Goal: Task Accomplishment & Management: Manage account settings

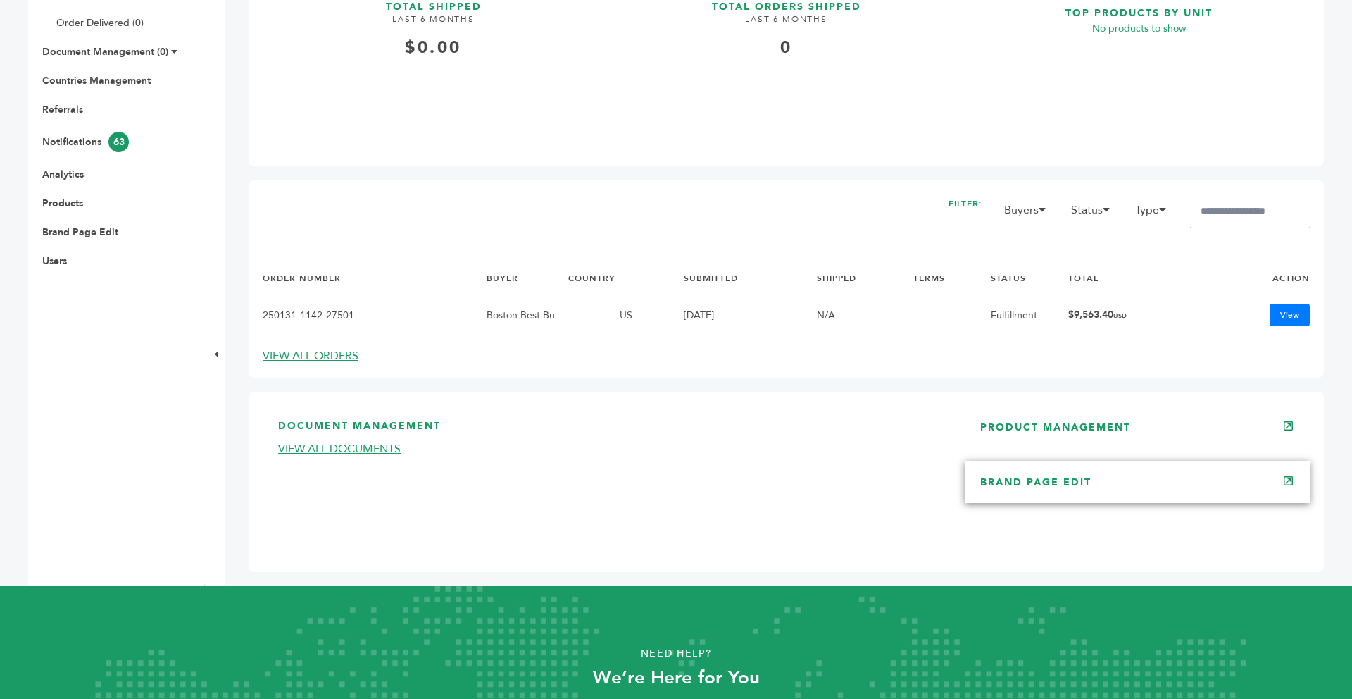
scroll to position [535, 0]
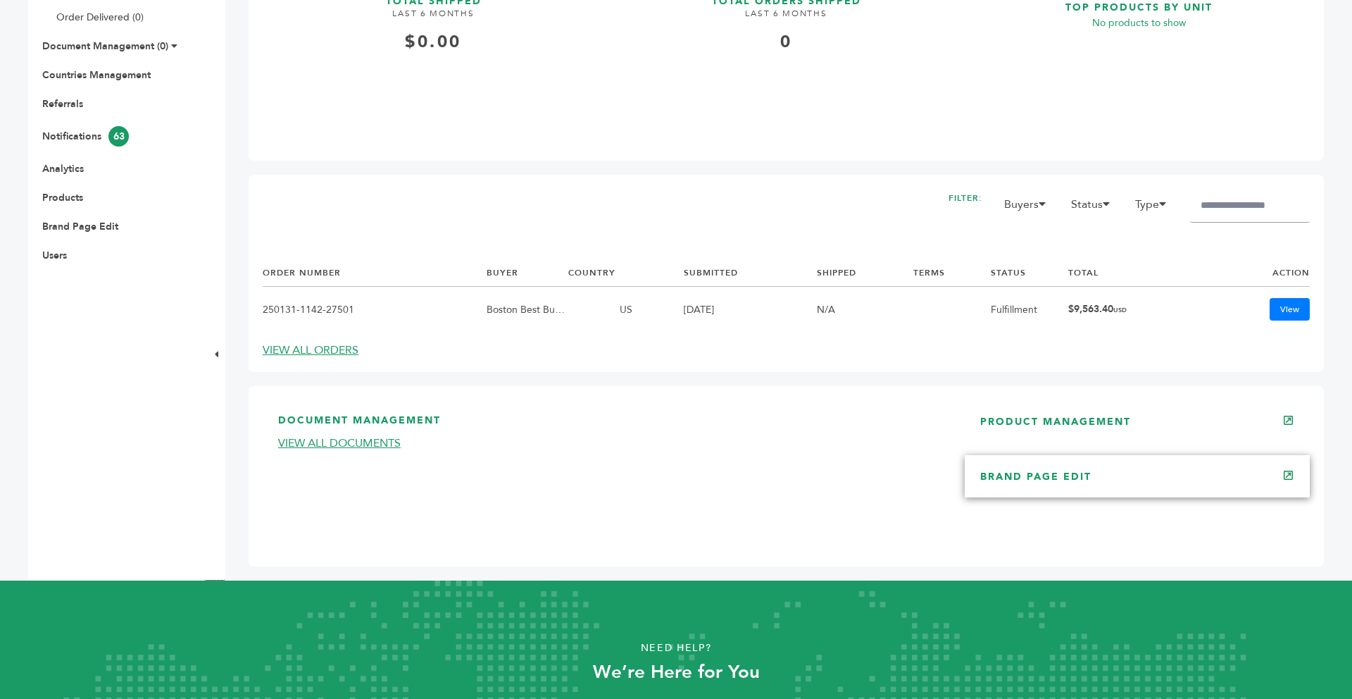
click at [1029, 480] on link "BRAND PAGE EDIT" at bounding box center [1035, 476] width 111 height 13
click at [1074, 421] on link "PRODUCT MANAGEMENT" at bounding box center [1055, 421] width 151 height 13
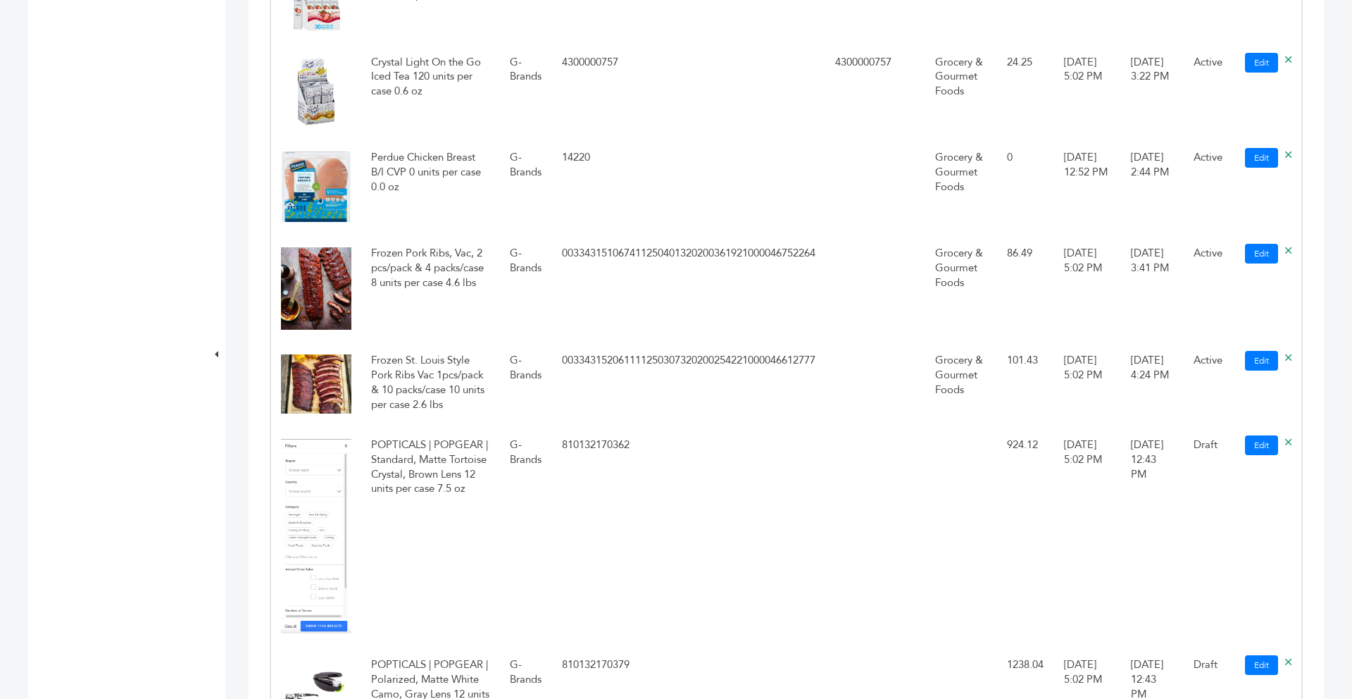
scroll to position [1803, 0]
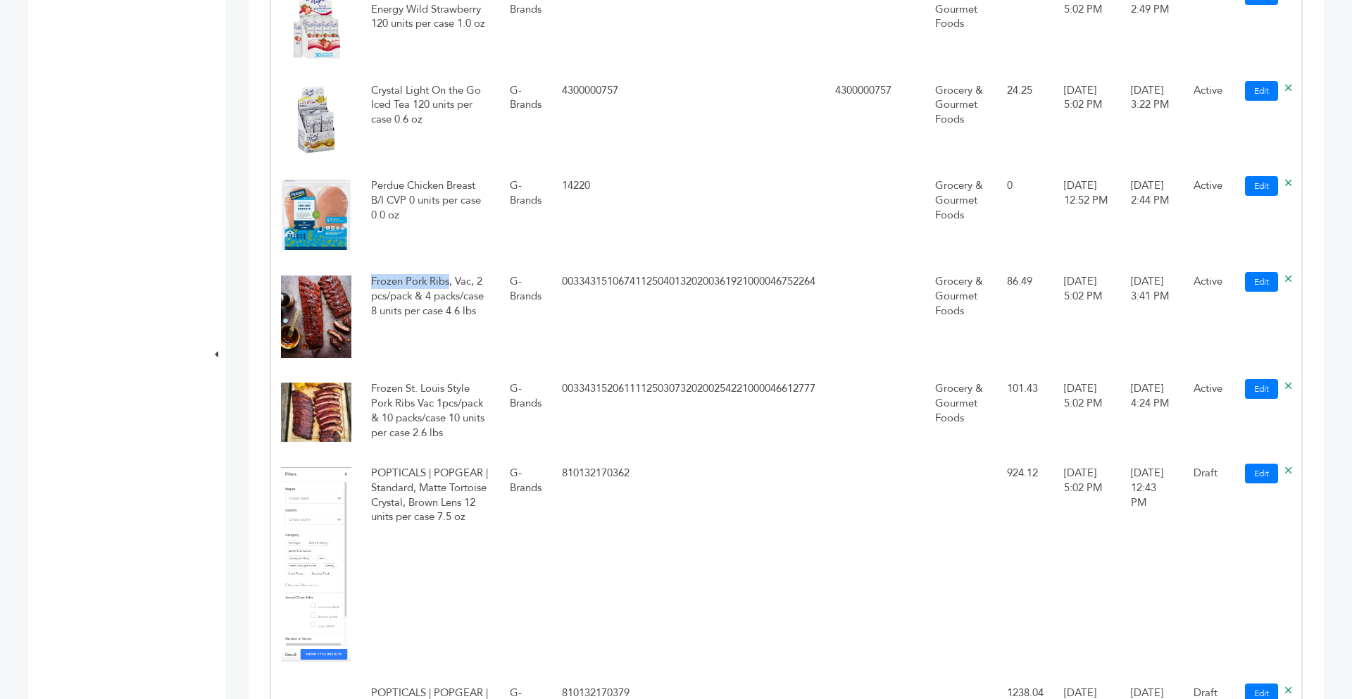
drag, startPoint x: 370, startPoint y: 251, endPoint x: 450, endPoint y: 252, distance: 79.6
click at [450, 265] on td "Frozen Pork Ribs, Vac, 2 pcs/pack & 4 packs/case 8 units per case 4.6 lbs" at bounding box center [430, 318] width 139 height 107
copy td "Frozen Pork Ribs"
click at [543, 226] on td "G-Brands" at bounding box center [526, 217] width 52 height 96
click at [1255, 272] on link "Edit" at bounding box center [1261, 282] width 33 height 20
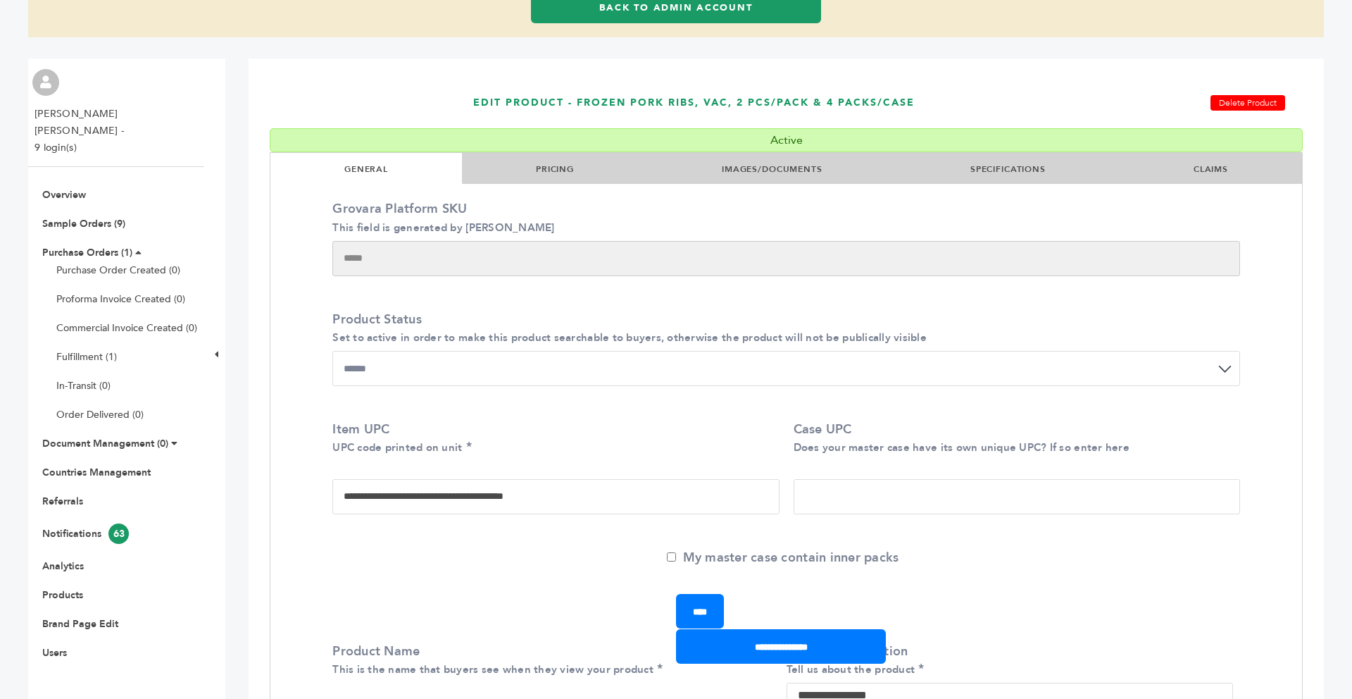
scroll to position [113, 0]
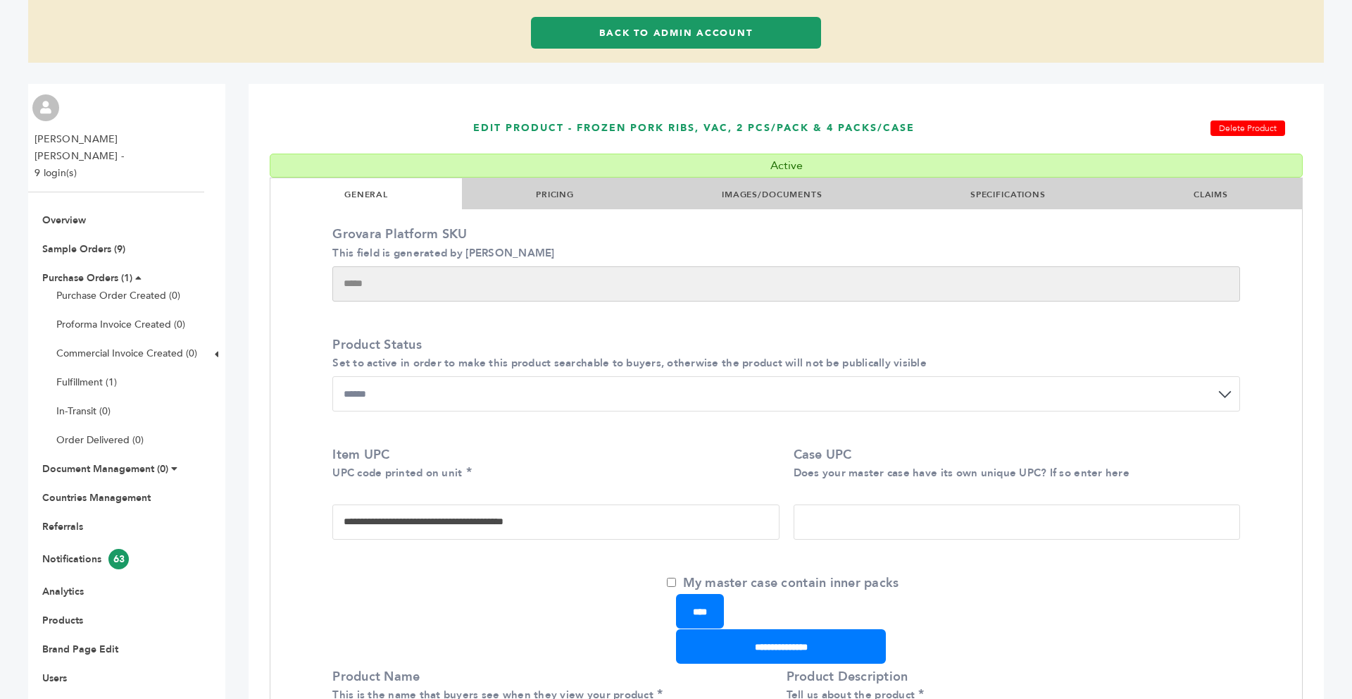
click at [1005, 194] on link "SPECIFICATIONS" at bounding box center [1007, 194] width 75 height 11
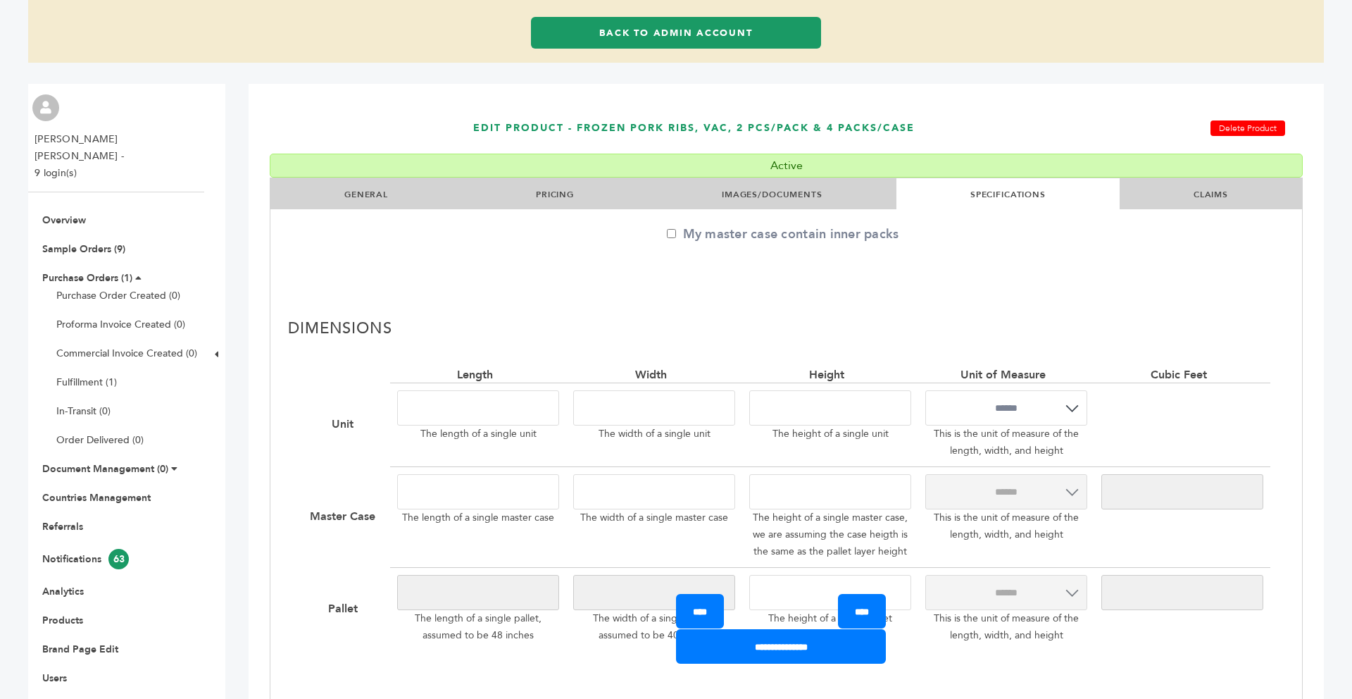
click at [821, 194] on link "IMAGES/DOCUMENTS" at bounding box center [772, 194] width 101 height 11
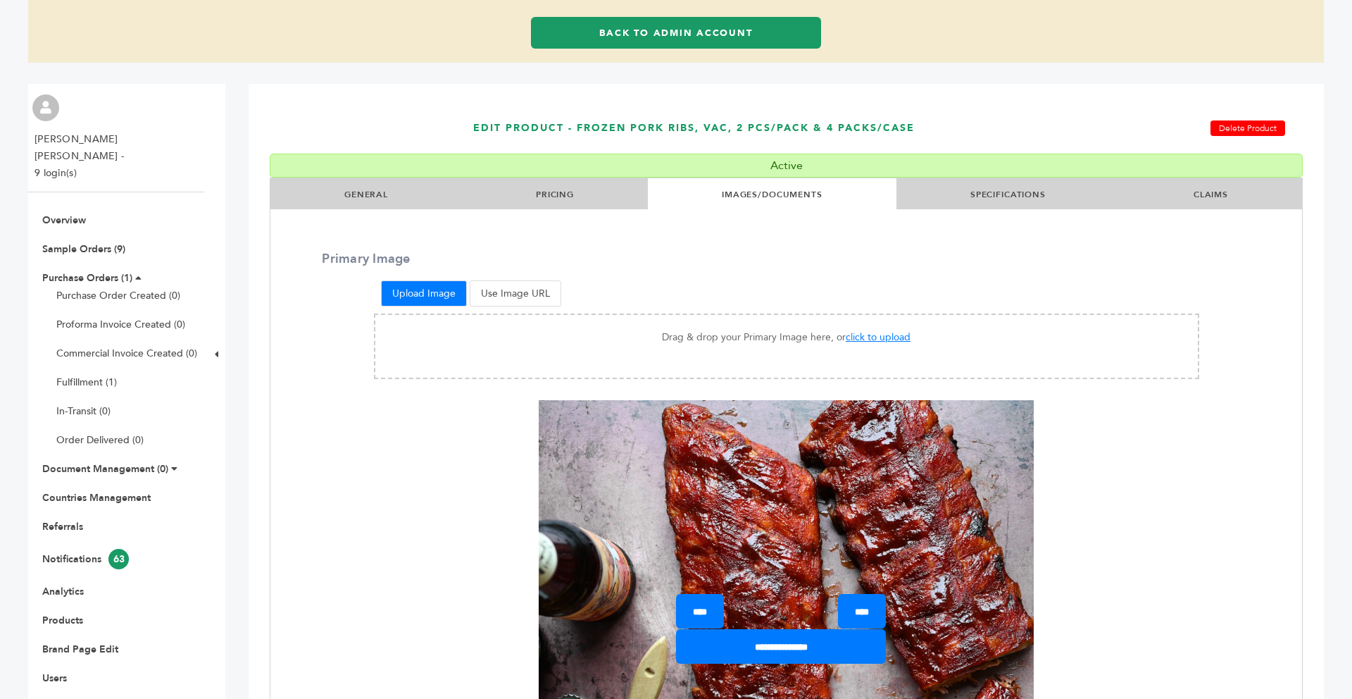
click at [993, 192] on link "SPECIFICATIONS" at bounding box center [1007, 194] width 75 height 11
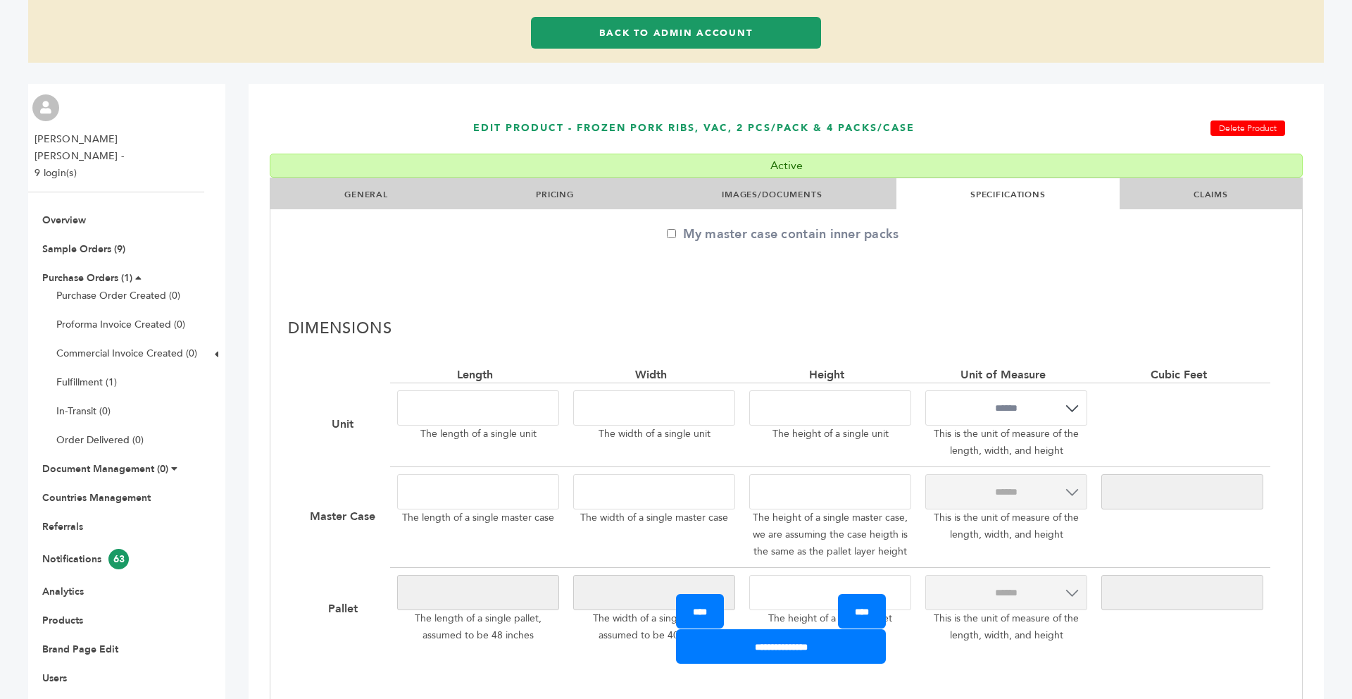
click at [1170, 189] on li "CLAIMS" at bounding box center [1211, 193] width 182 height 31
click at [1203, 194] on link "CLAIMS" at bounding box center [1211, 194] width 35 height 11
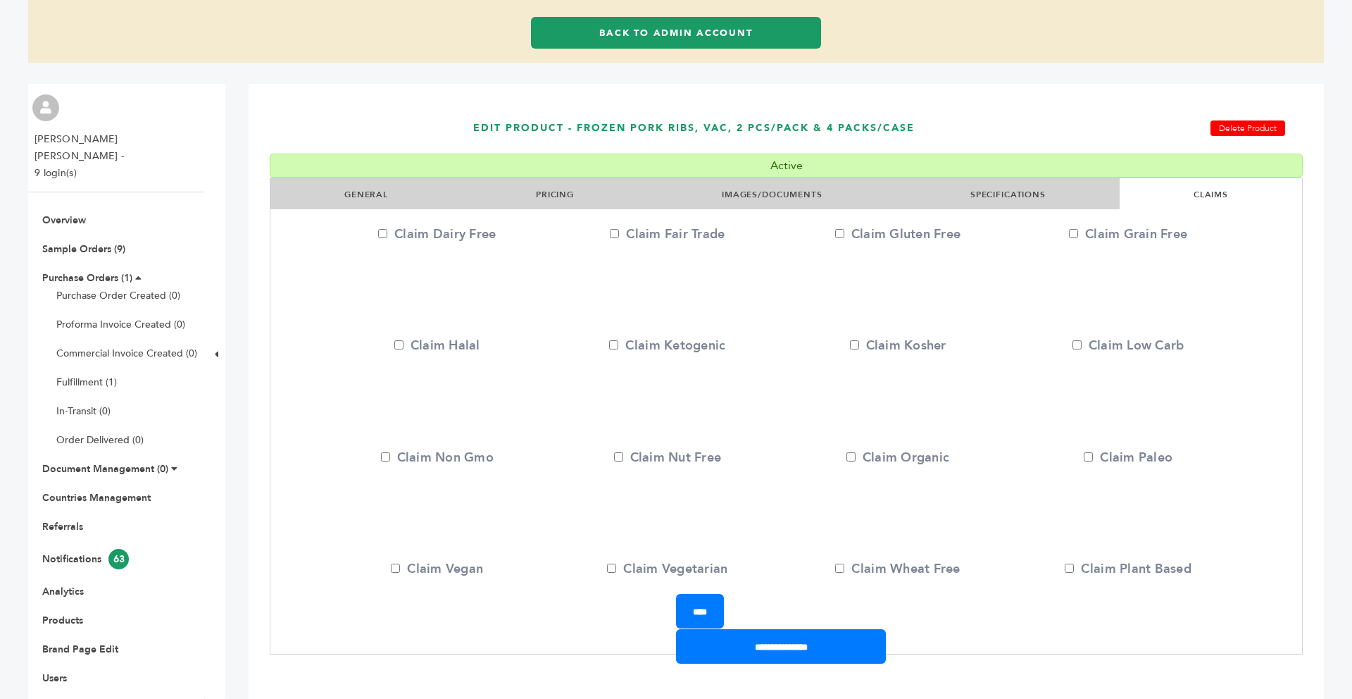
click at [1026, 189] on link "SPECIFICATIONS" at bounding box center [1007, 194] width 75 height 11
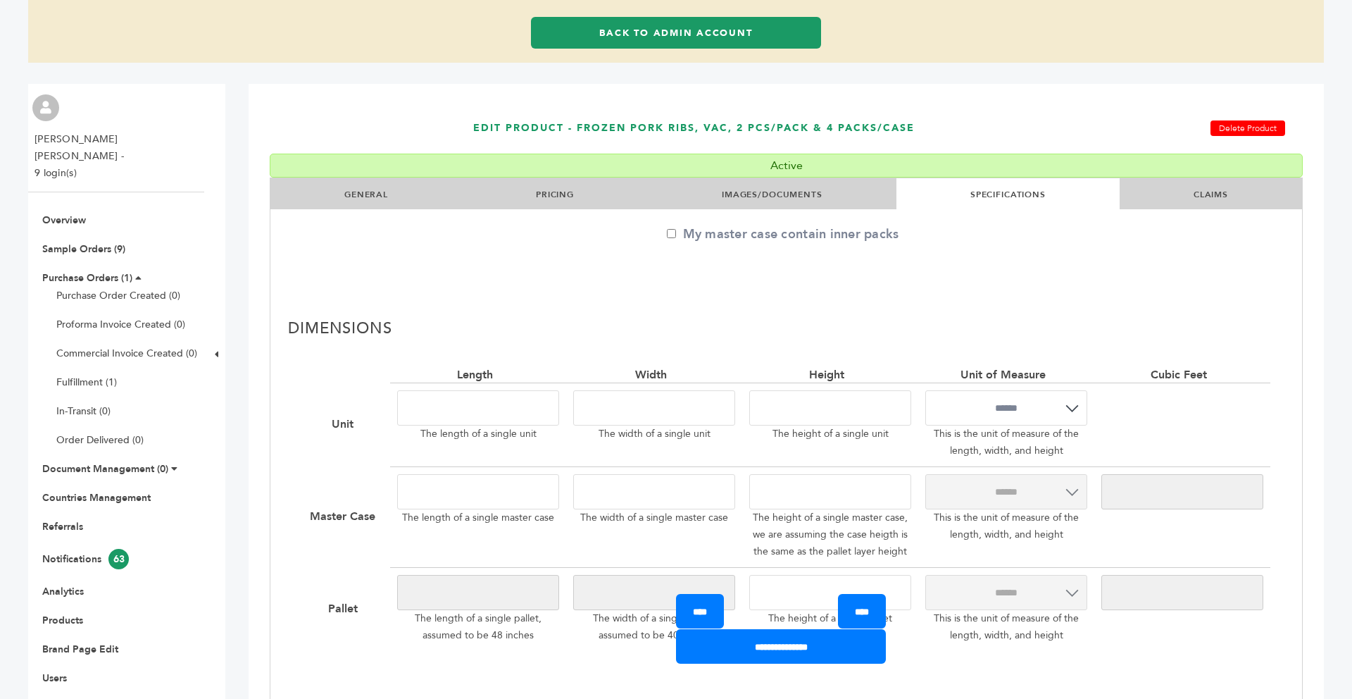
click at [1005, 279] on div "My master case contain inner packs" at bounding box center [786, 254] width 908 height 59
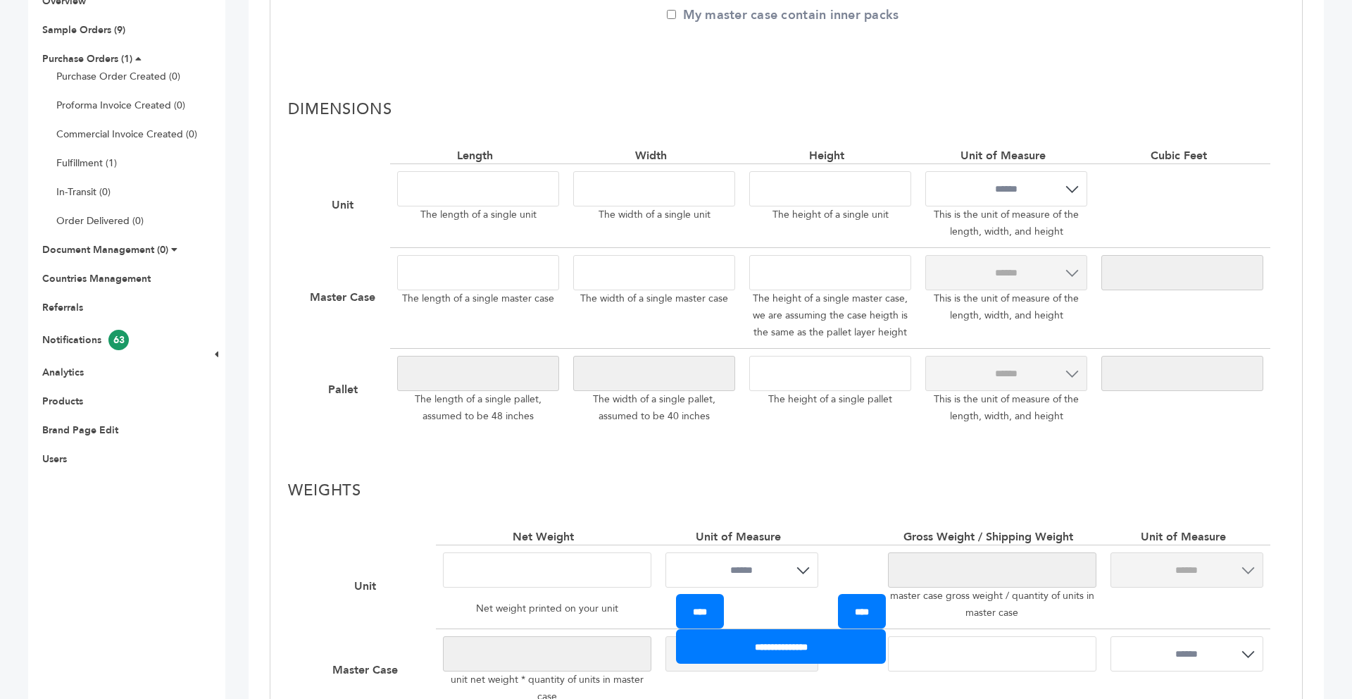
scroll to position [310, 0]
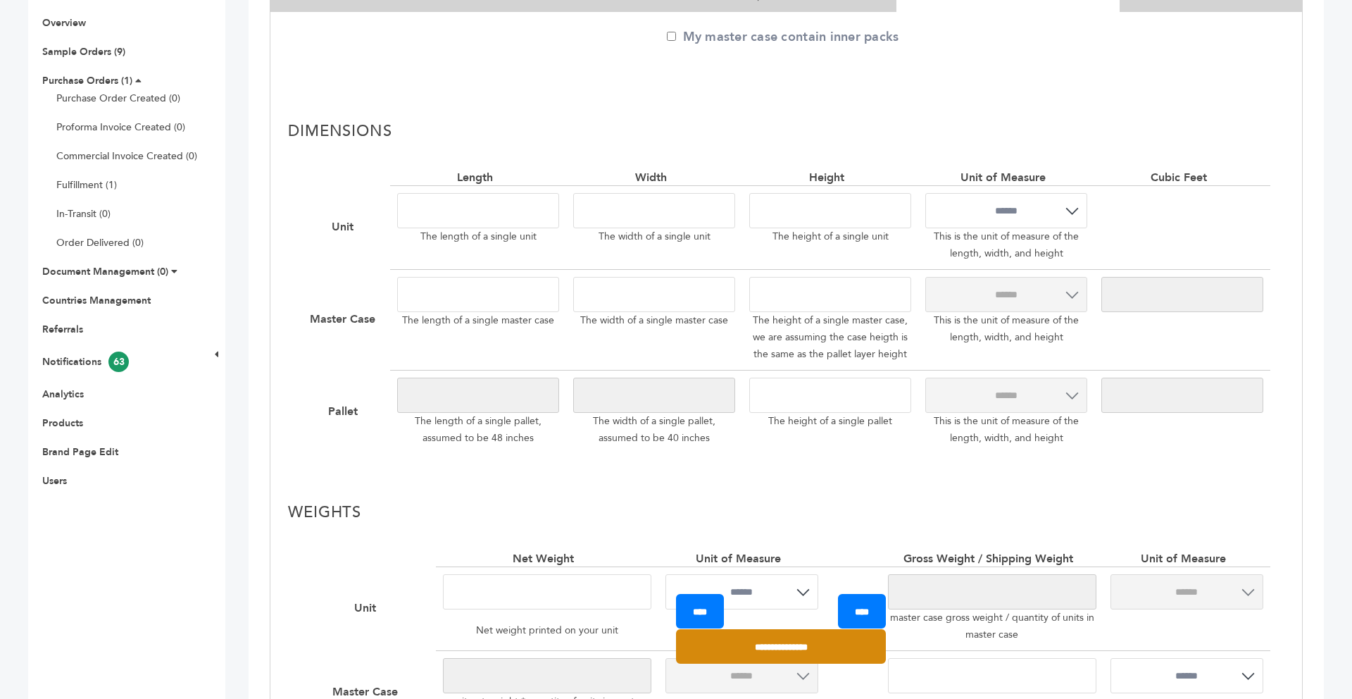
click at [761, 645] on input "**********" at bounding box center [781, 646] width 210 height 35
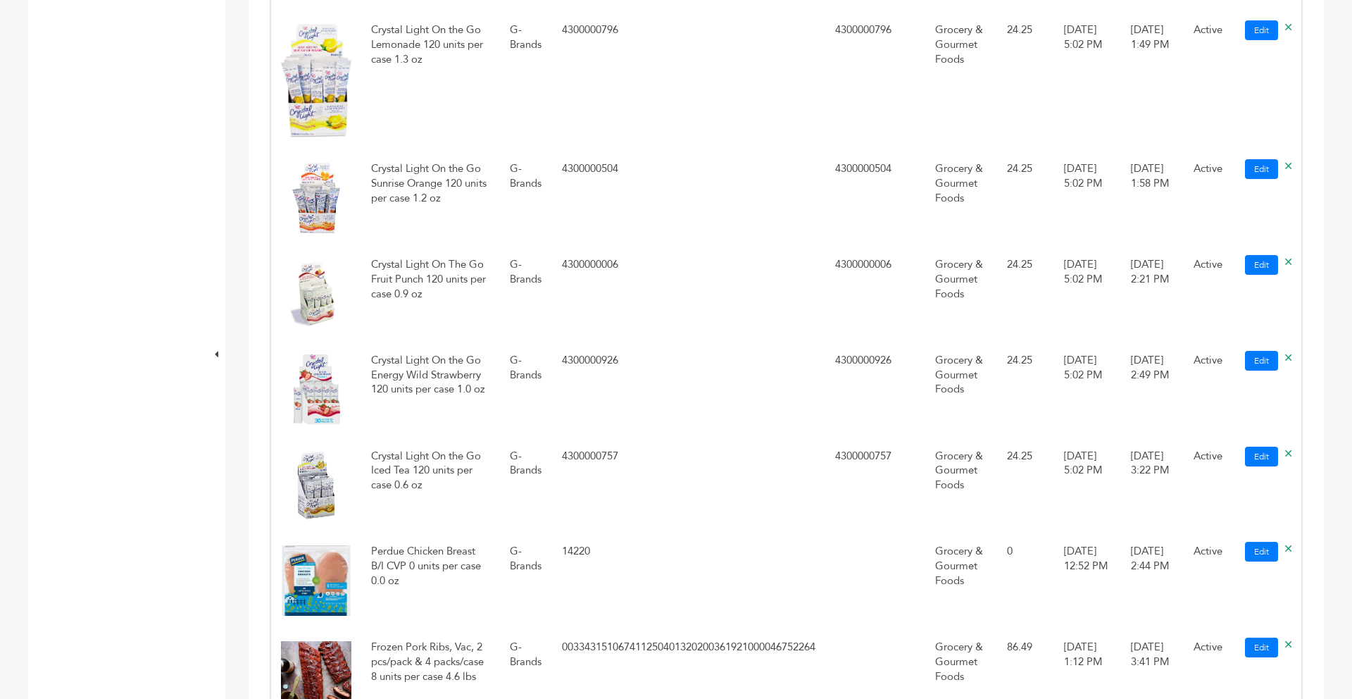
scroll to position [1465, 0]
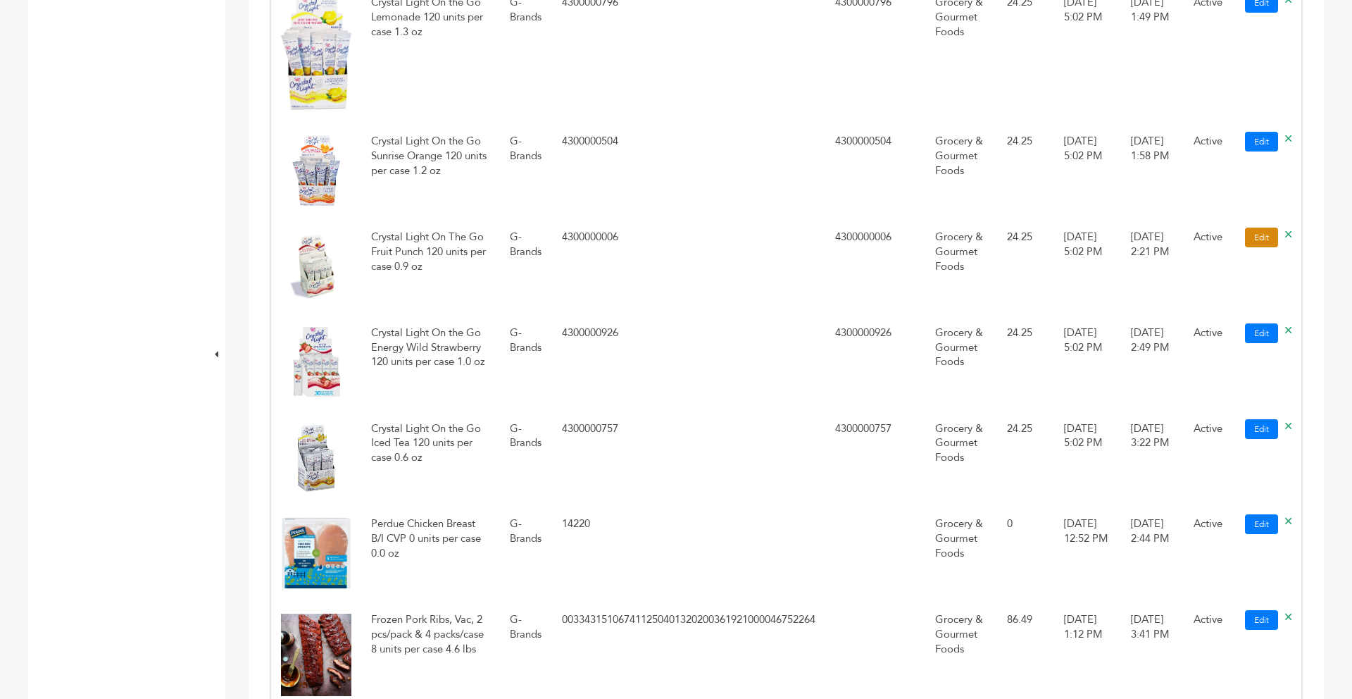
click at [1261, 244] on link "Edit" at bounding box center [1261, 237] width 33 height 20
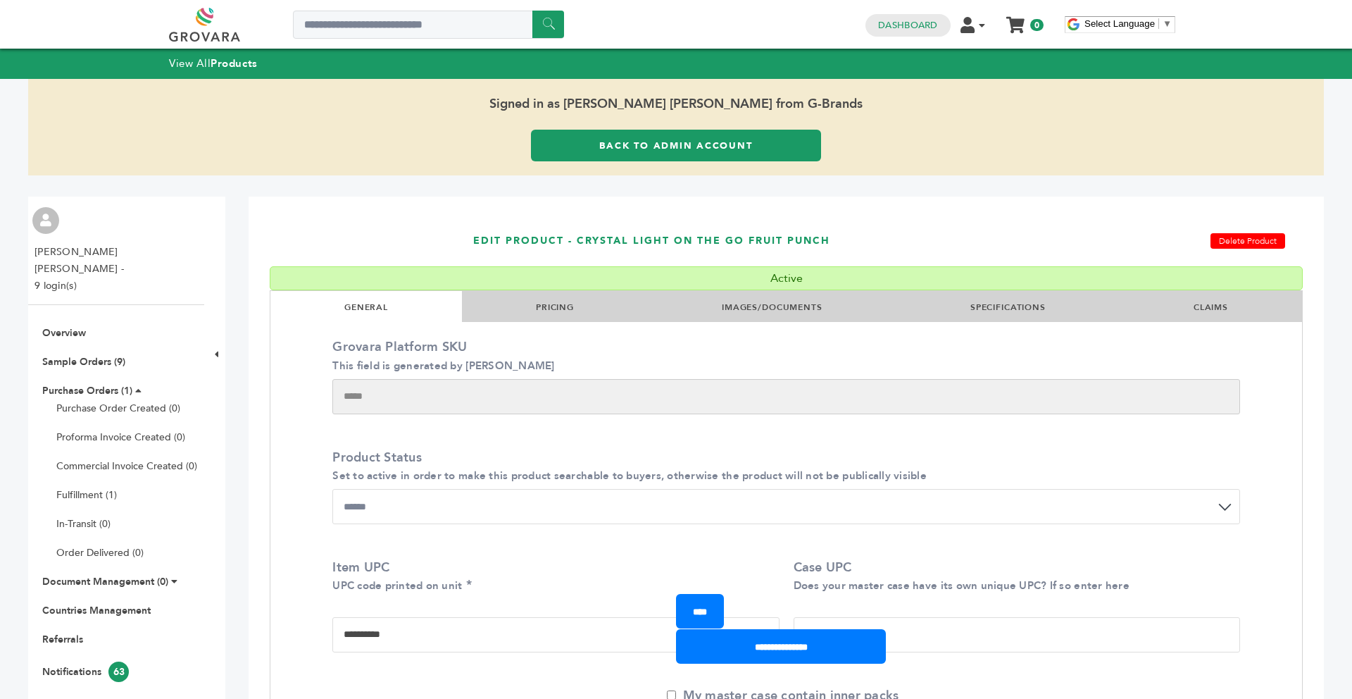
click at [789, 308] on link "IMAGES/DOCUMENTS" at bounding box center [772, 306] width 101 height 11
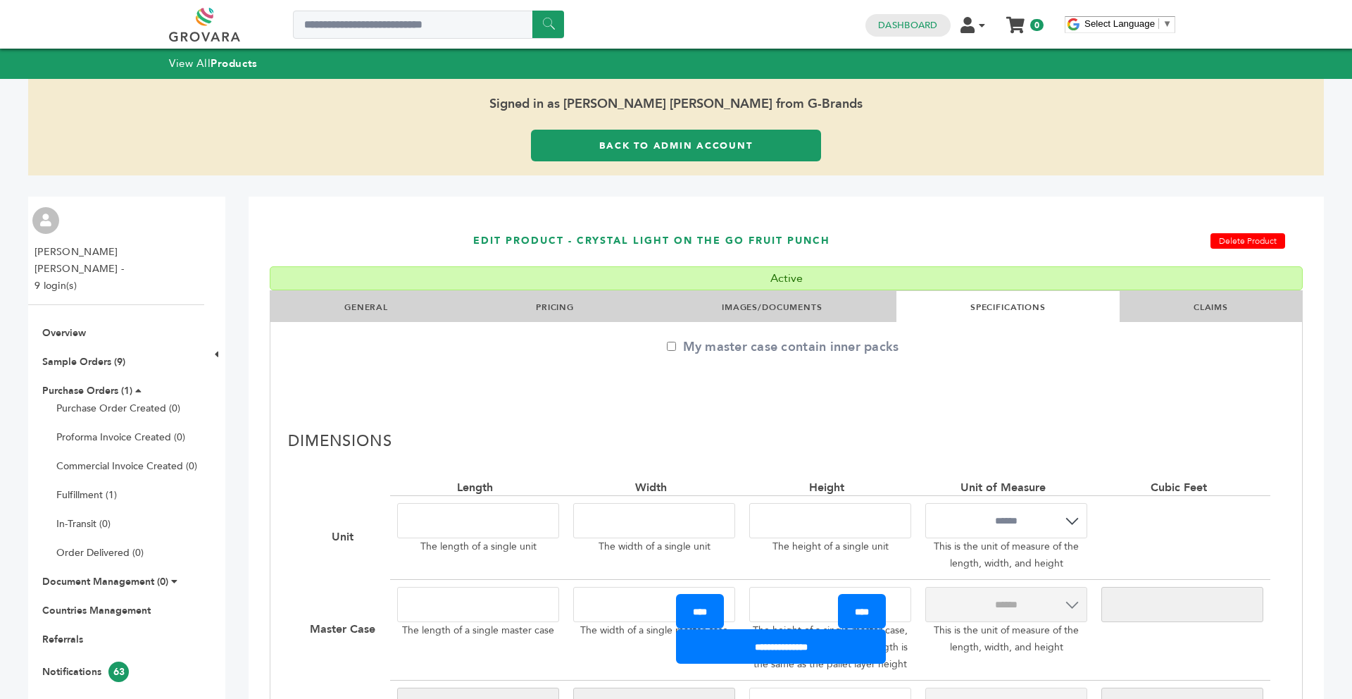
click at [782, 307] on link "IMAGES/DOCUMENTS" at bounding box center [772, 306] width 101 height 11
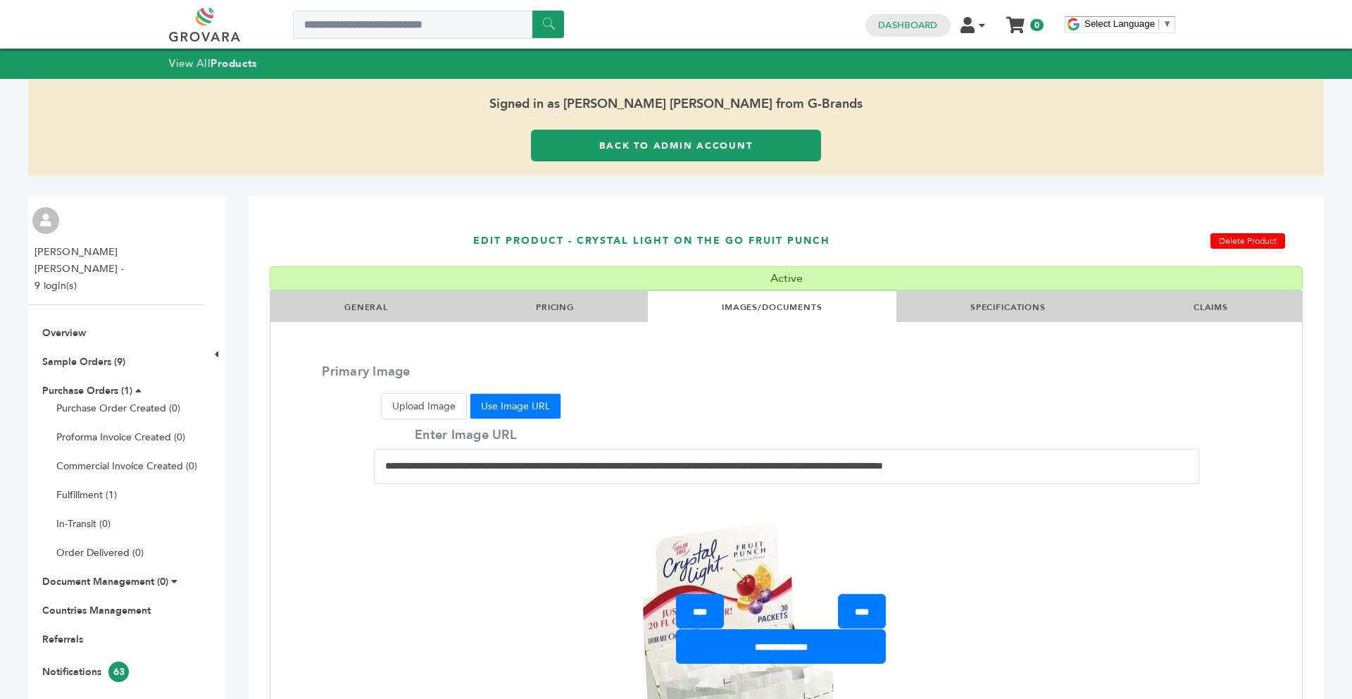
click at [794, 653] on input "**********" at bounding box center [781, 646] width 210 height 35
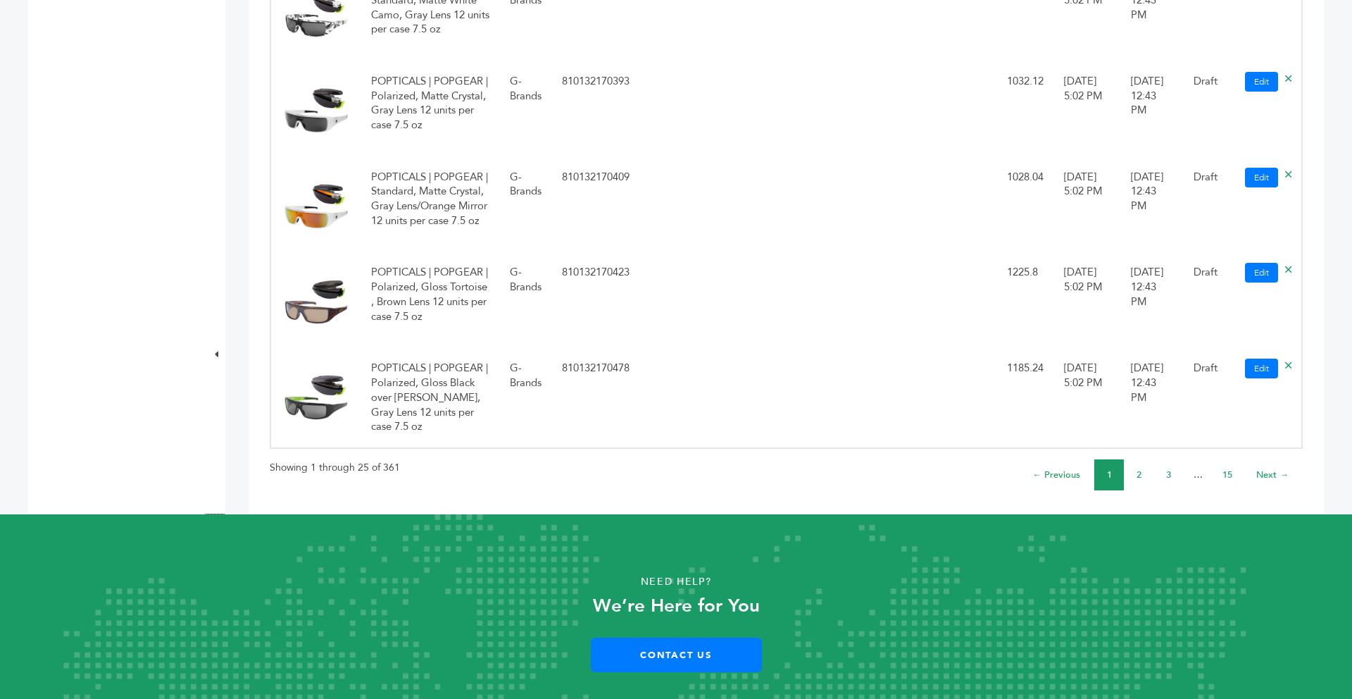
scroll to position [2613, 0]
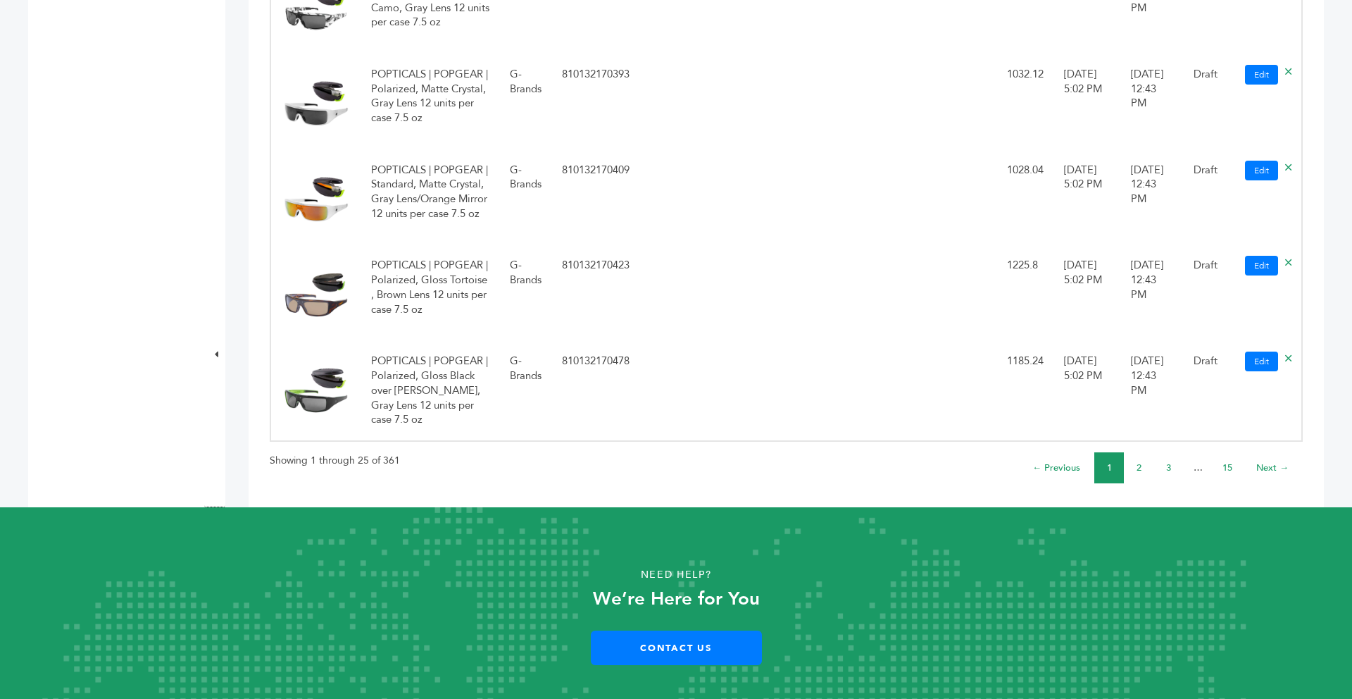
click at [1143, 452] on li "2" at bounding box center [1139, 467] width 30 height 31
click at [1137, 461] on link "2" at bounding box center [1139, 467] width 5 height 13
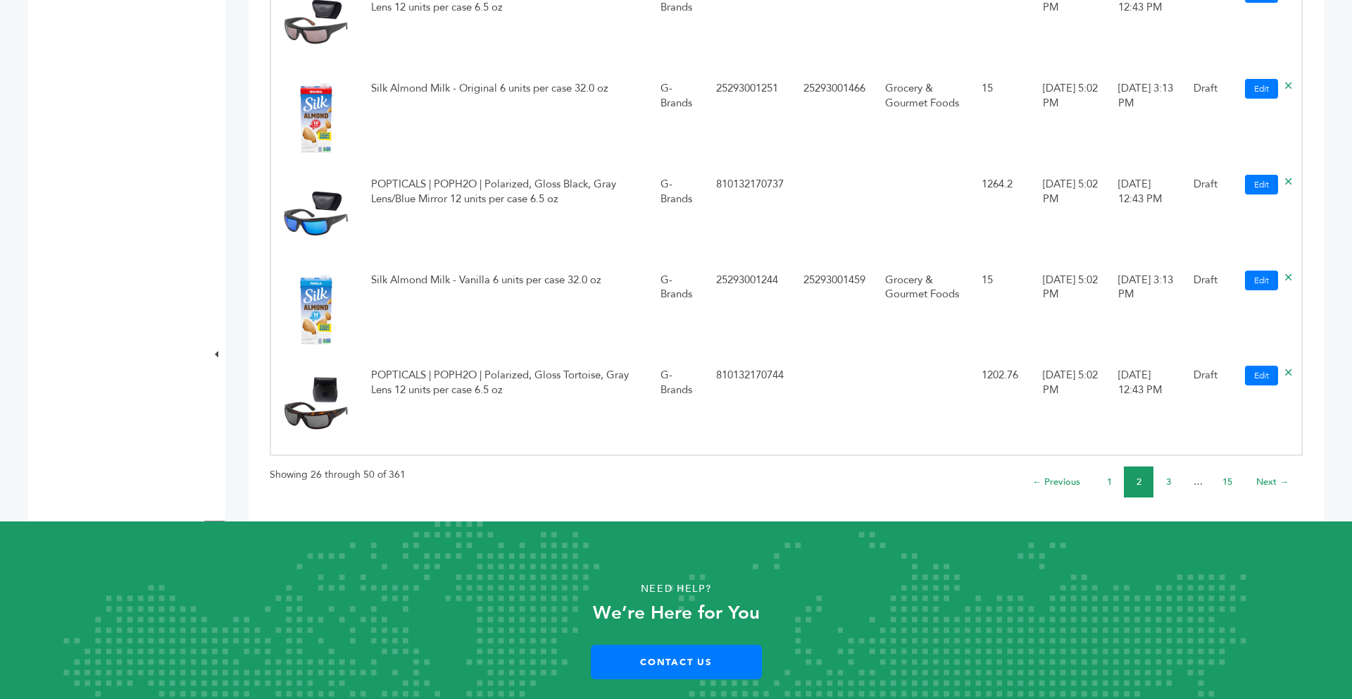
scroll to position [2358, 0]
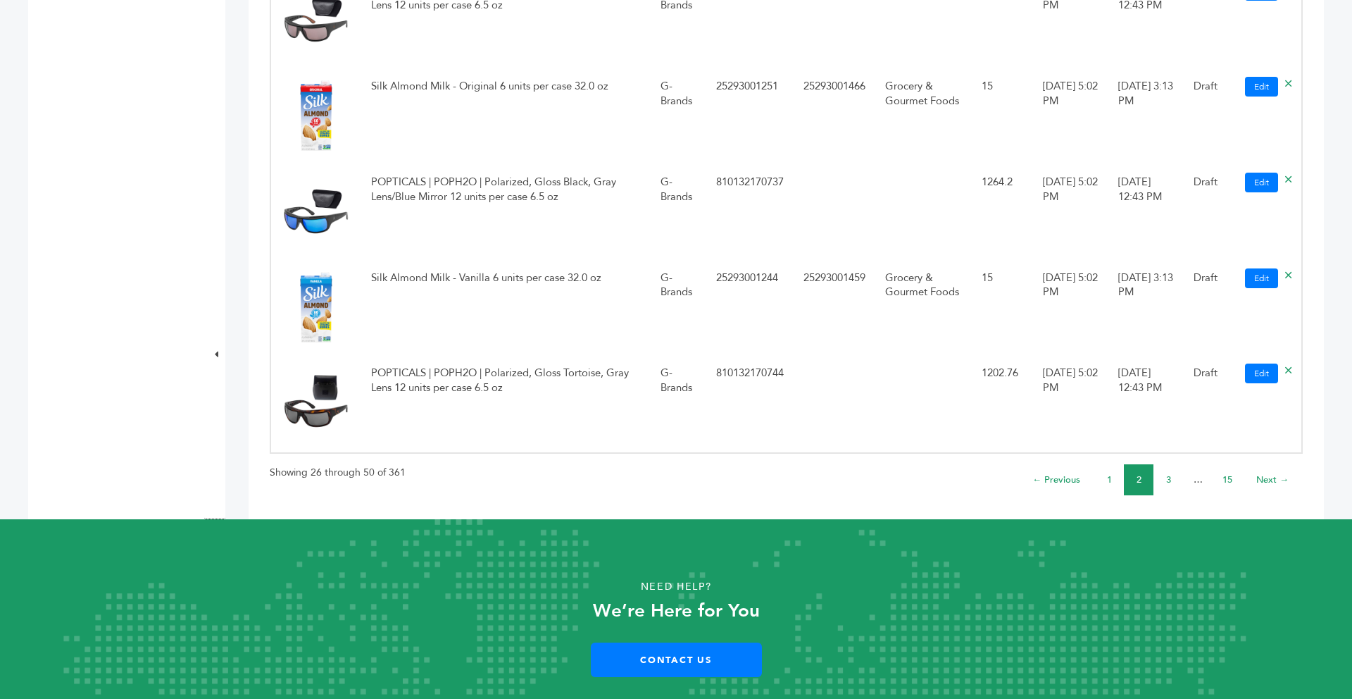
click at [1172, 476] on li "3" at bounding box center [1168, 479] width 30 height 31
click at [1171, 476] on li "3" at bounding box center [1168, 479] width 30 height 31
click at [1169, 476] on link "3" at bounding box center [1168, 479] width 5 height 13
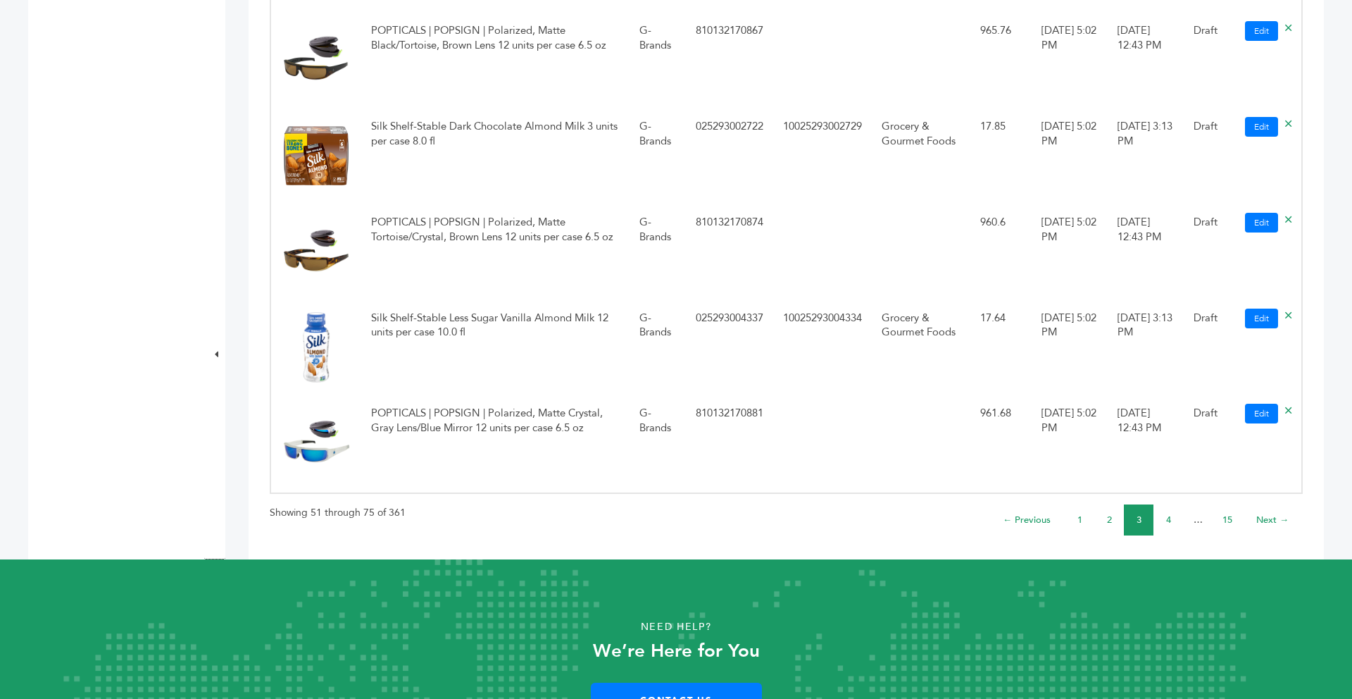
scroll to position [2455, 0]
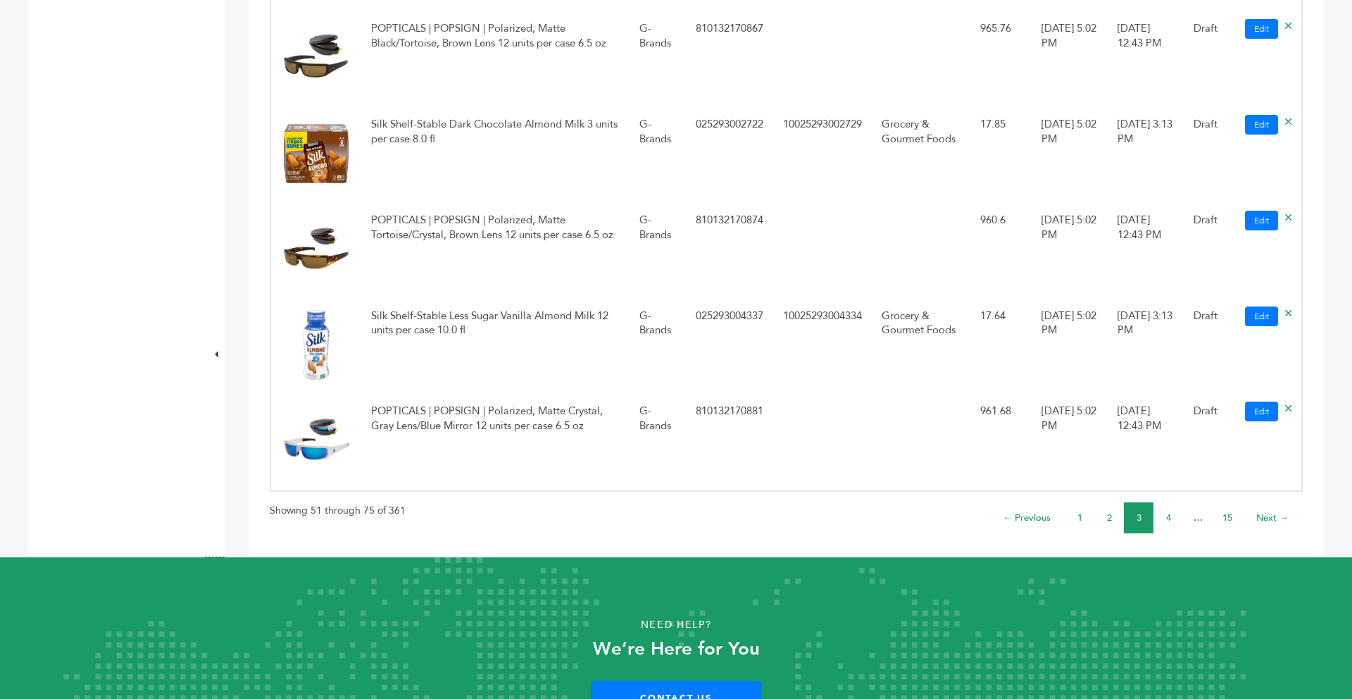
click at [1166, 510] on li "4" at bounding box center [1168, 517] width 30 height 31
click at [1166, 514] on link "4" at bounding box center [1168, 517] width 5 height 13
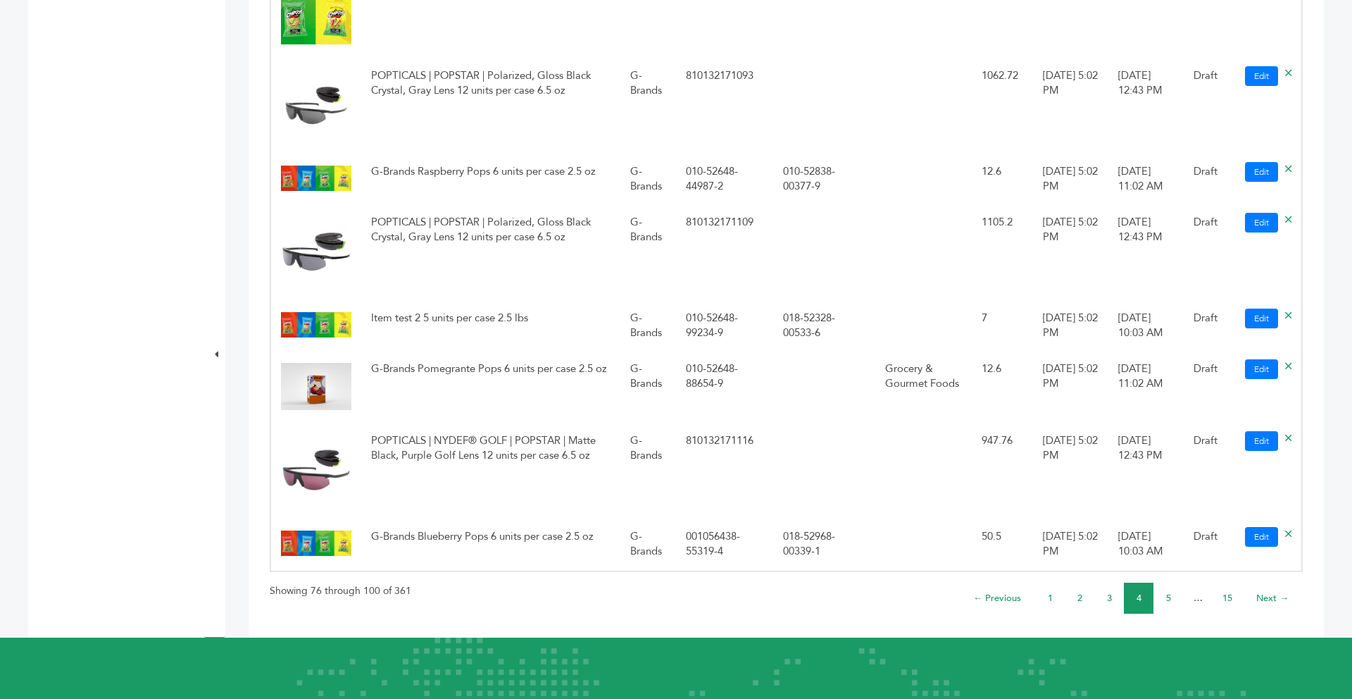
scroll to position [2113, 0]
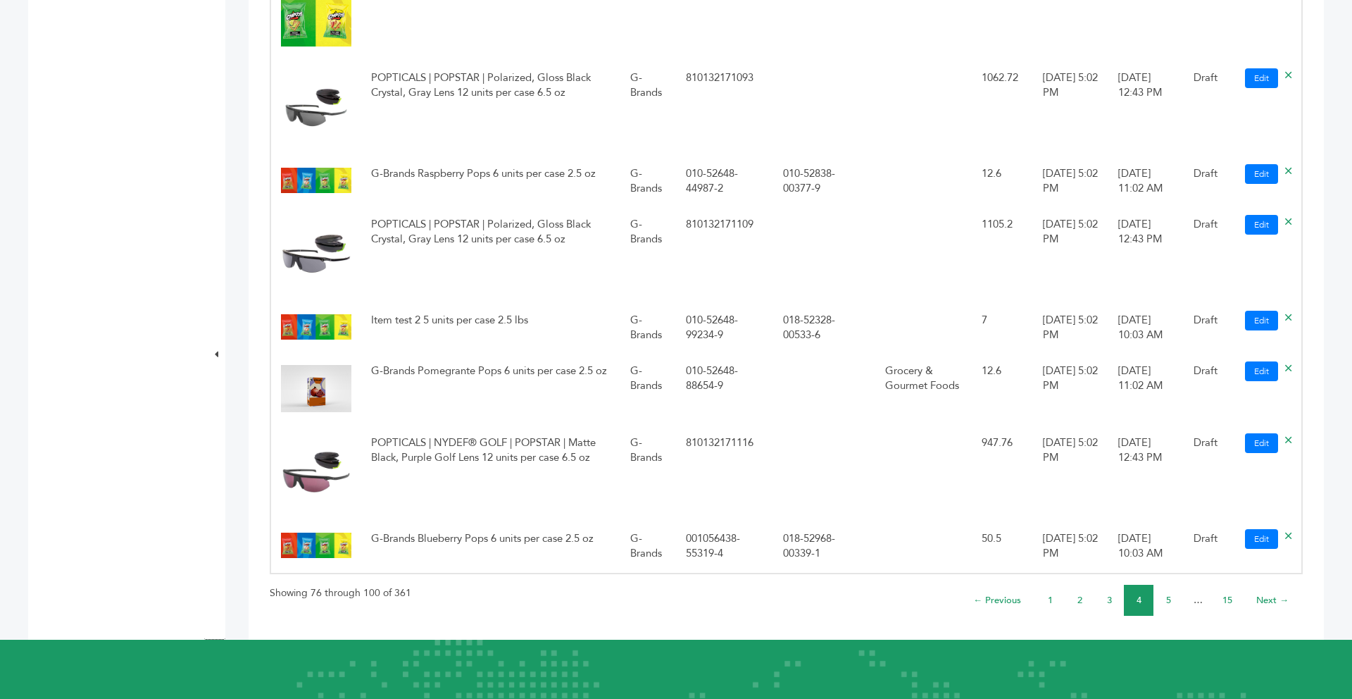
click at [1075, 597] on li "2" at bounding box center [1080, 599] width 30 height 31
click at [1080, 599] on link "2" at bounding box center [1079, 600] width 5 height 13
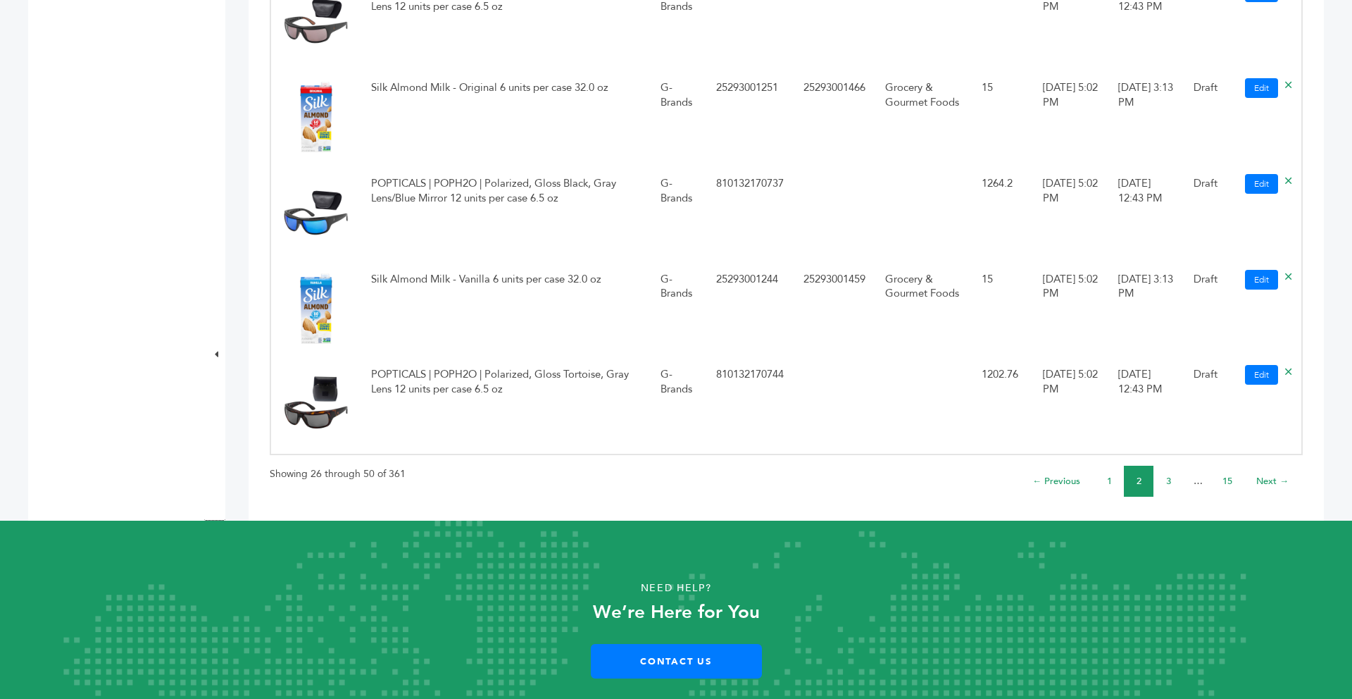
scroll to position [2366, 0]
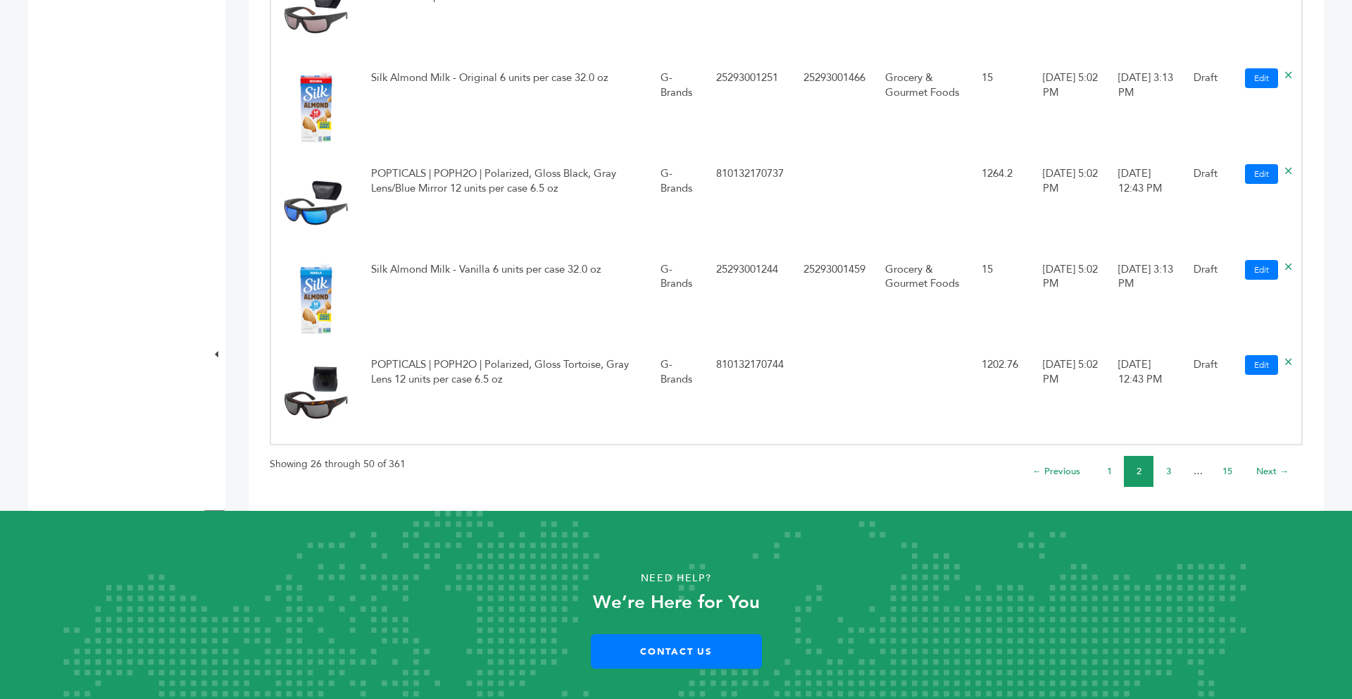
click at [1107, 475] on link "1" at bounding box center [1109, 471] width 5 height 13
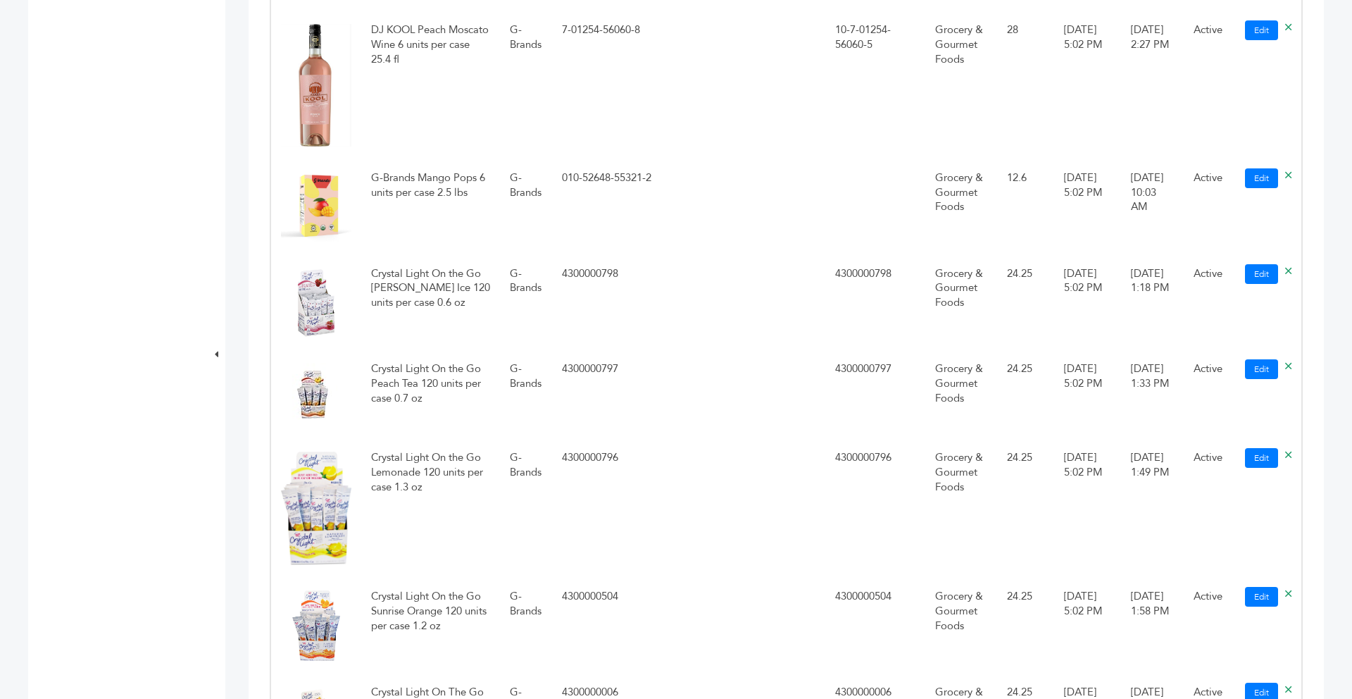
scroll to position [985, 0]
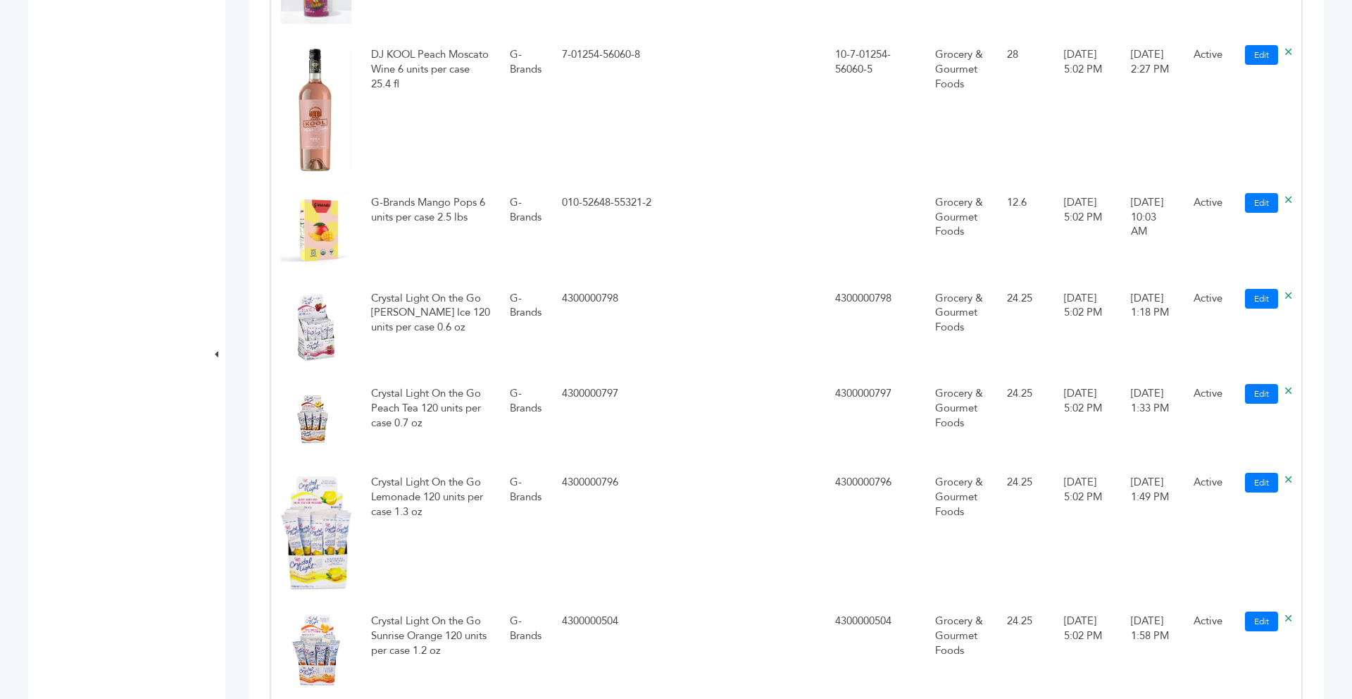
click at [234, 339] on div "Smit Patel - 9 login(s) Overview Sample Orders (9) Purchase Orders (1) Purchase…" at bounding box center [676, 662] width 1296 height 2944
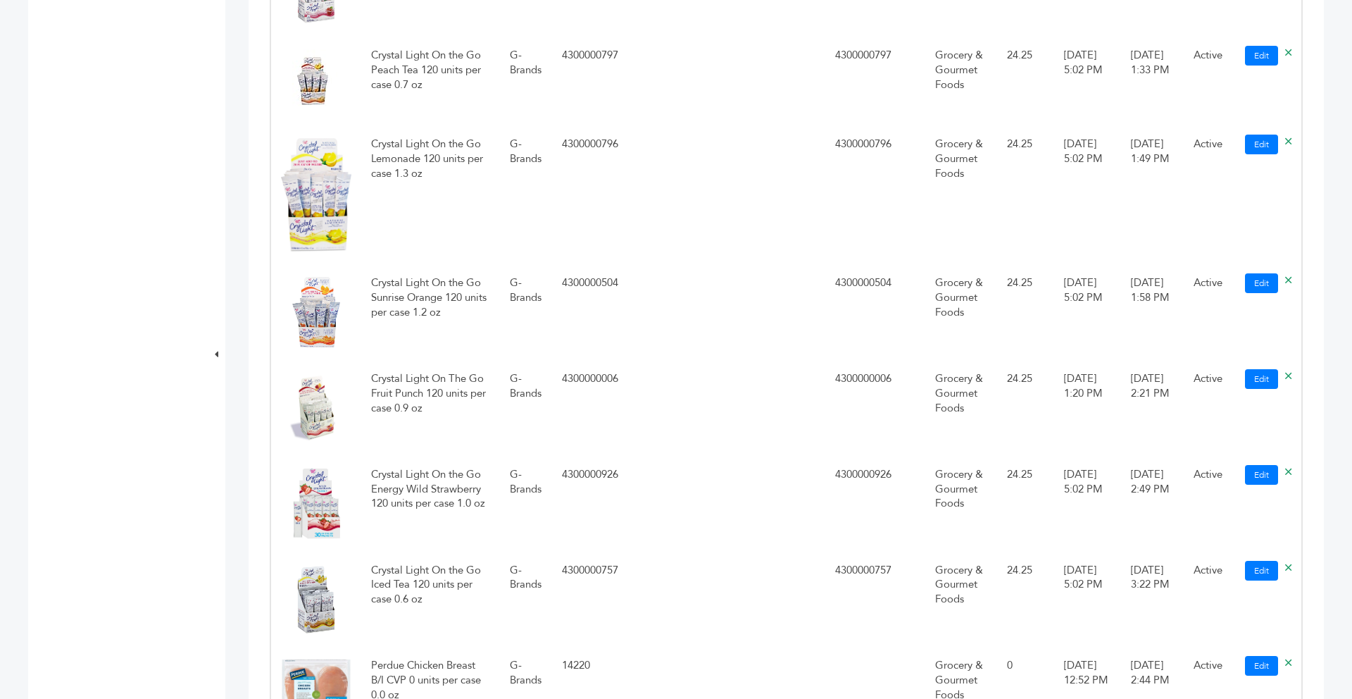
scroll to position [1351, 0]
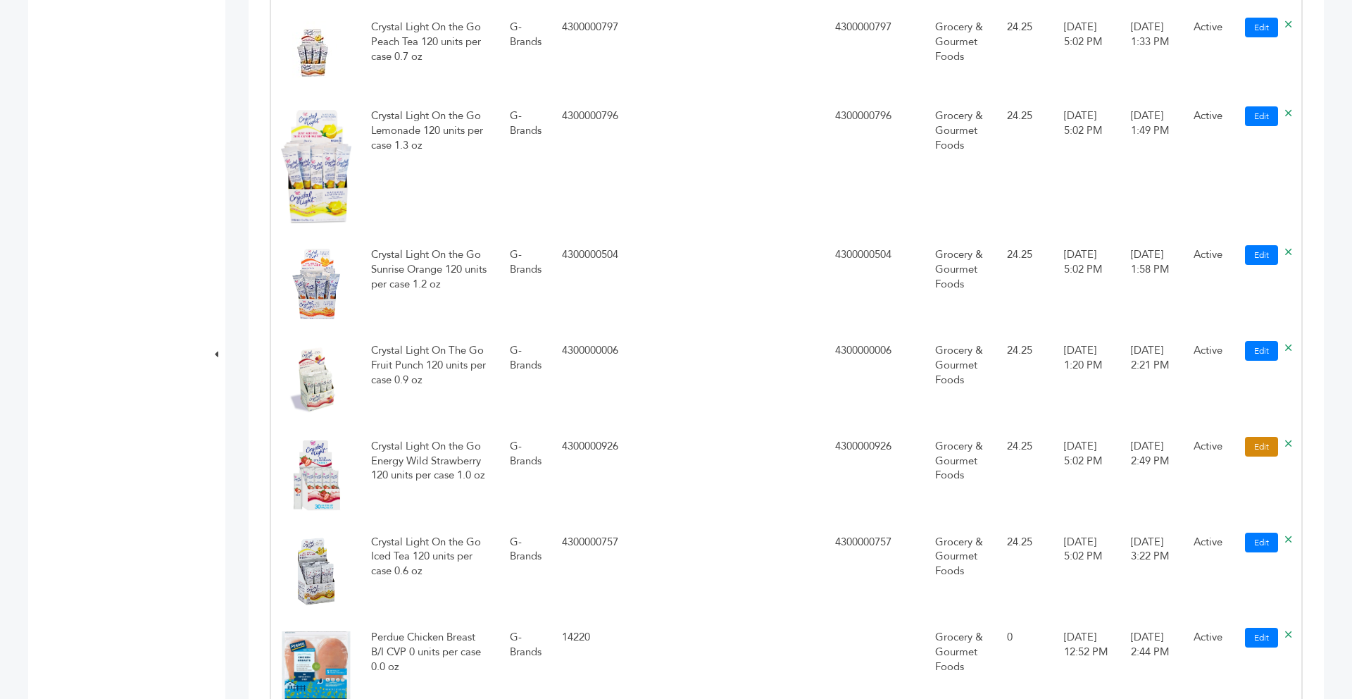
click at [1260, 437] on link "Edit" at bounding box center [1261, 447] width 33 height 20
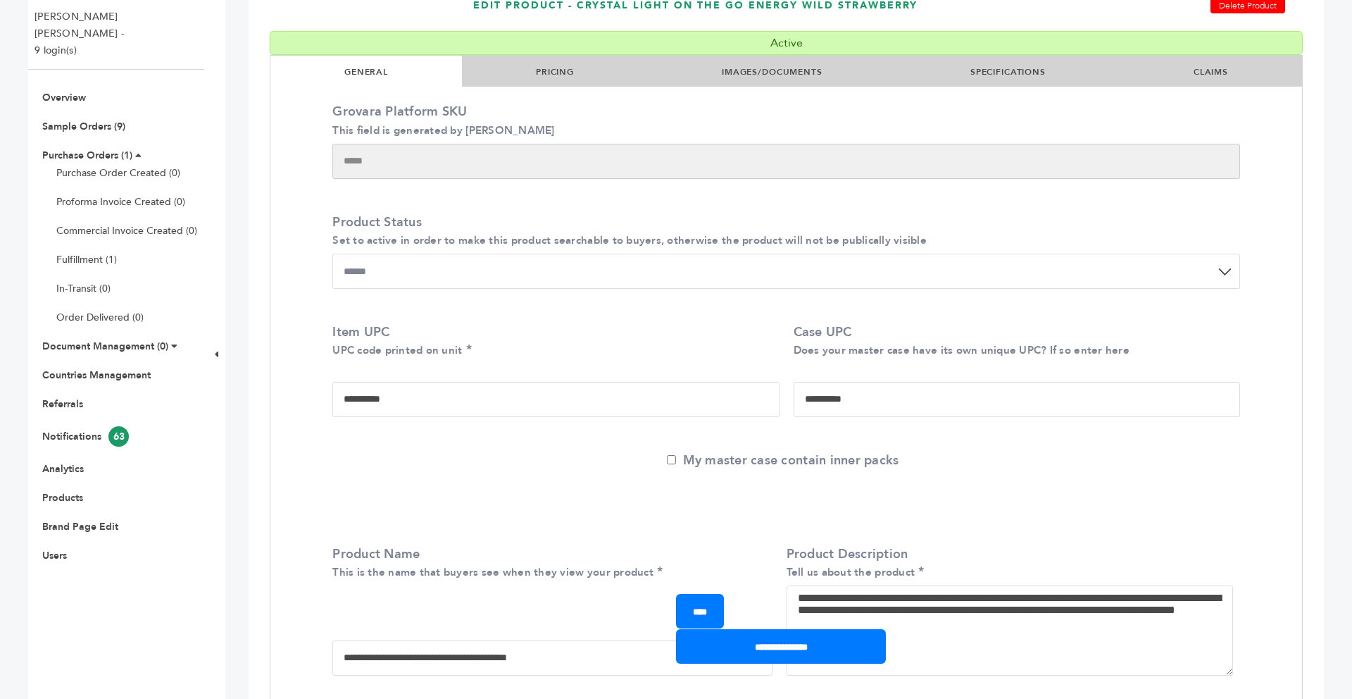
scroll to position [169, 0]
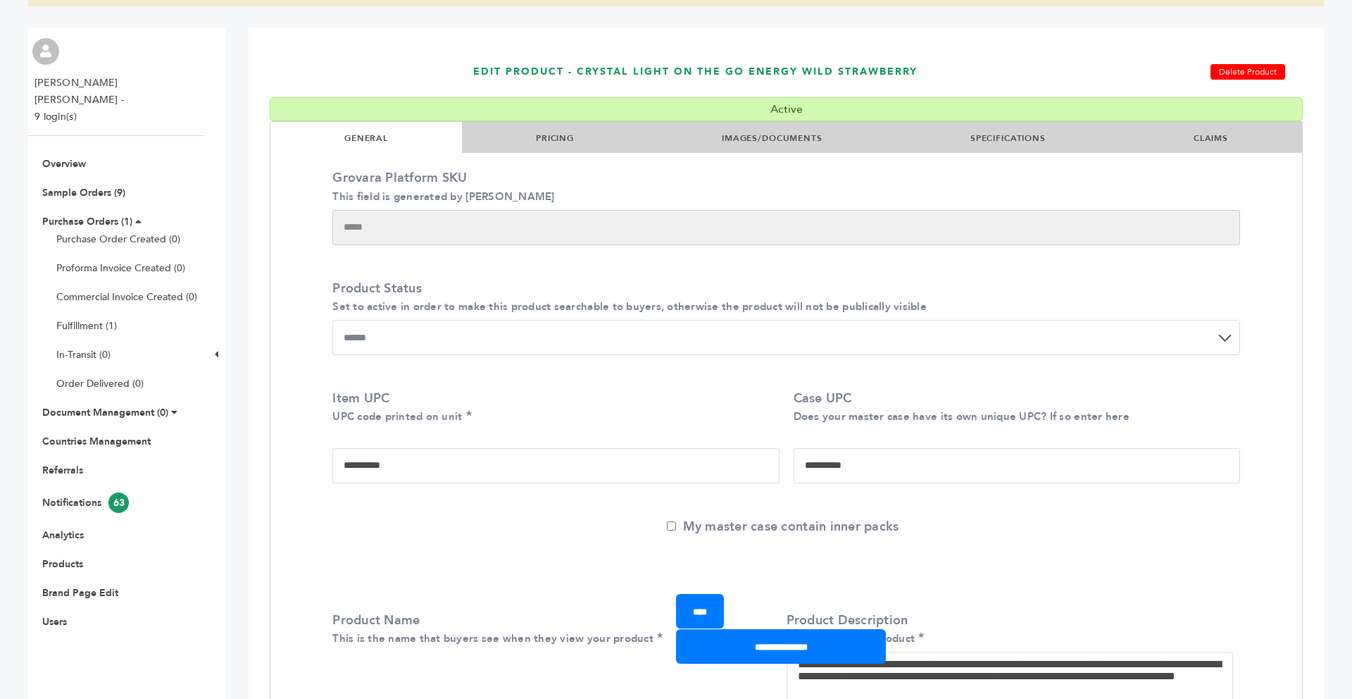
click at [970, 137] on link "SPECIFICATIONS" at bounding box center [1007, 137] width 75 height 11
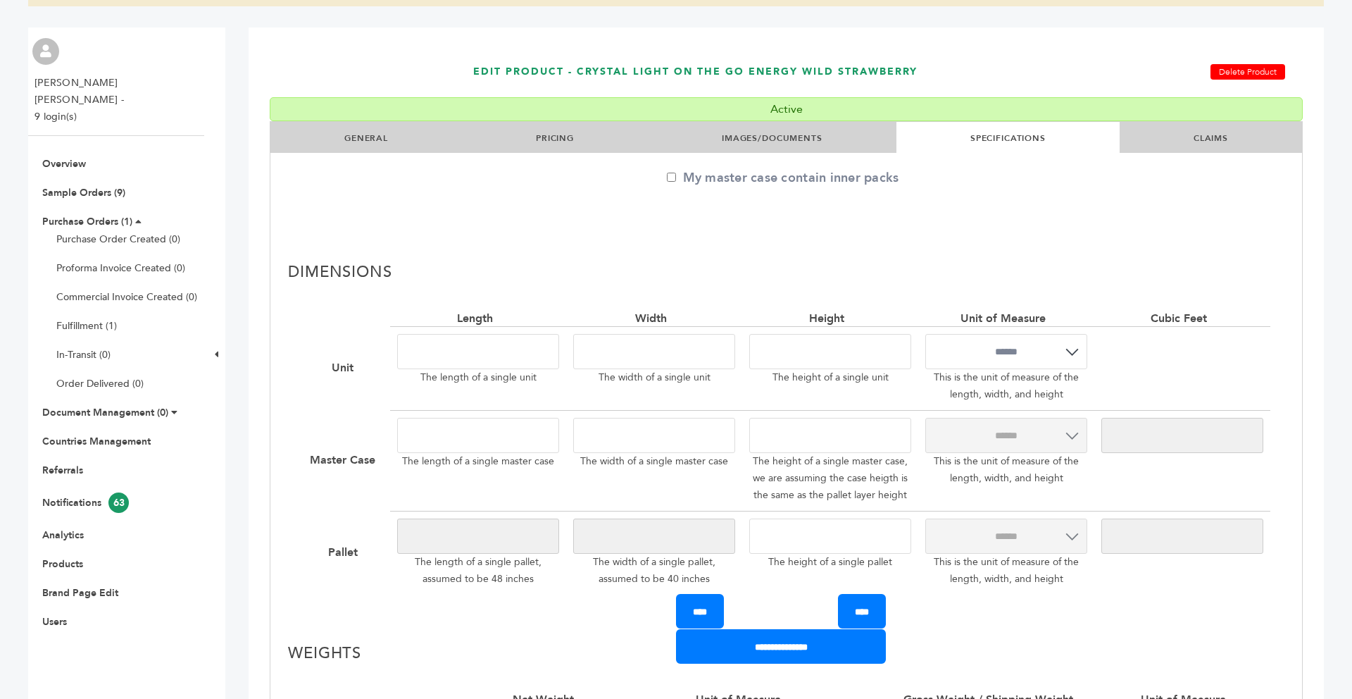
click at [866, 224] on div "My master case contain inner packs" at bounding box center [786, 198] width 908 height 59
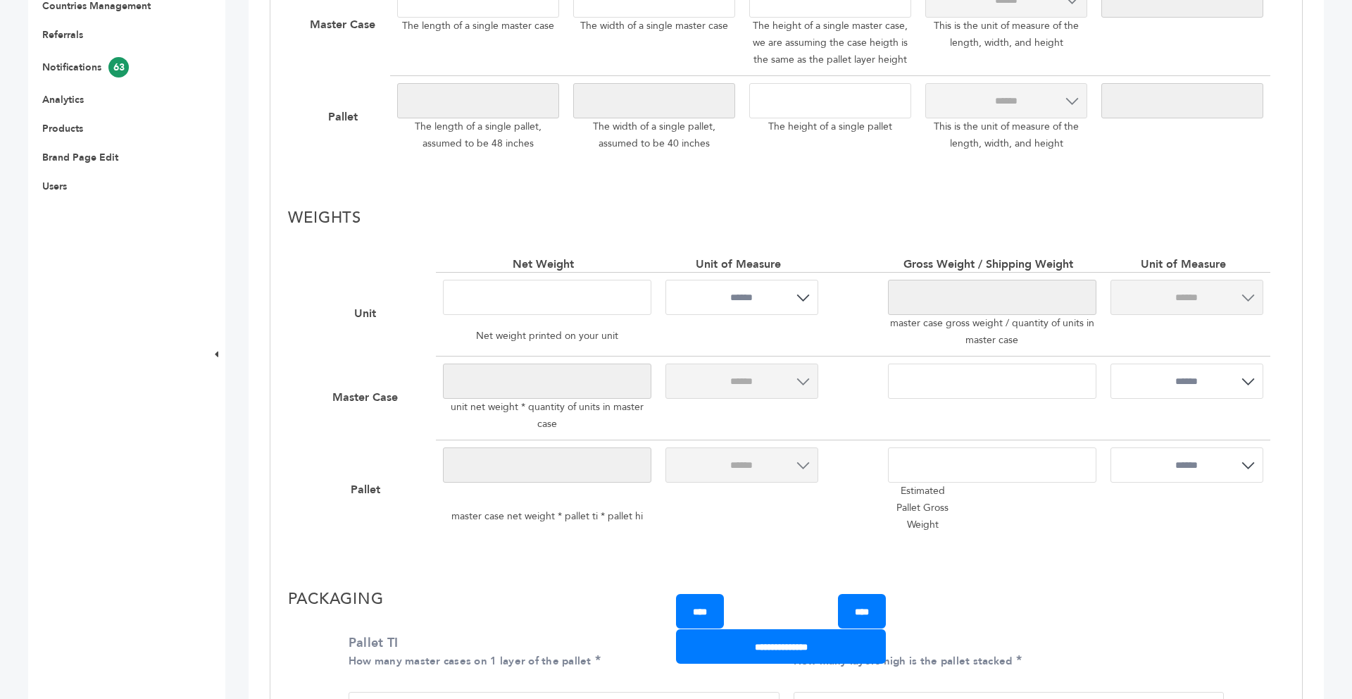
scroll to position [620, 0]
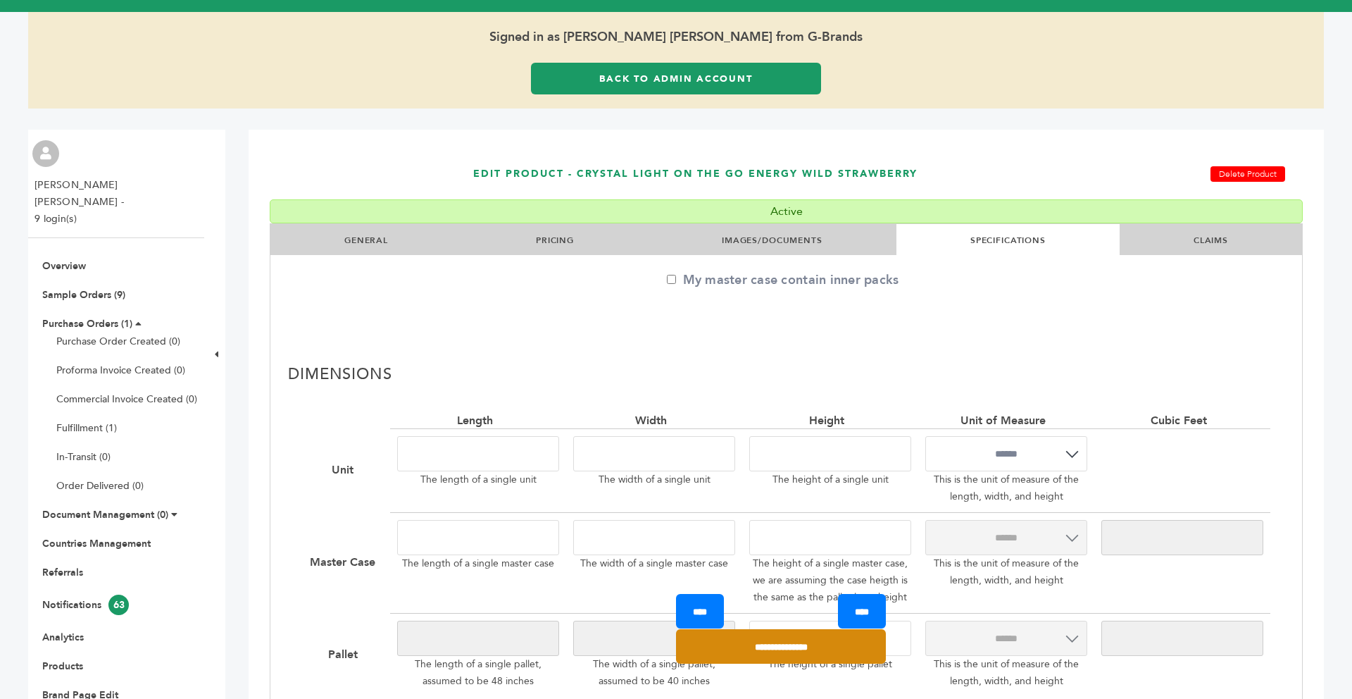
click at [732, 637] on input "**********" at bounding box center [781, 646] width 210 height 35
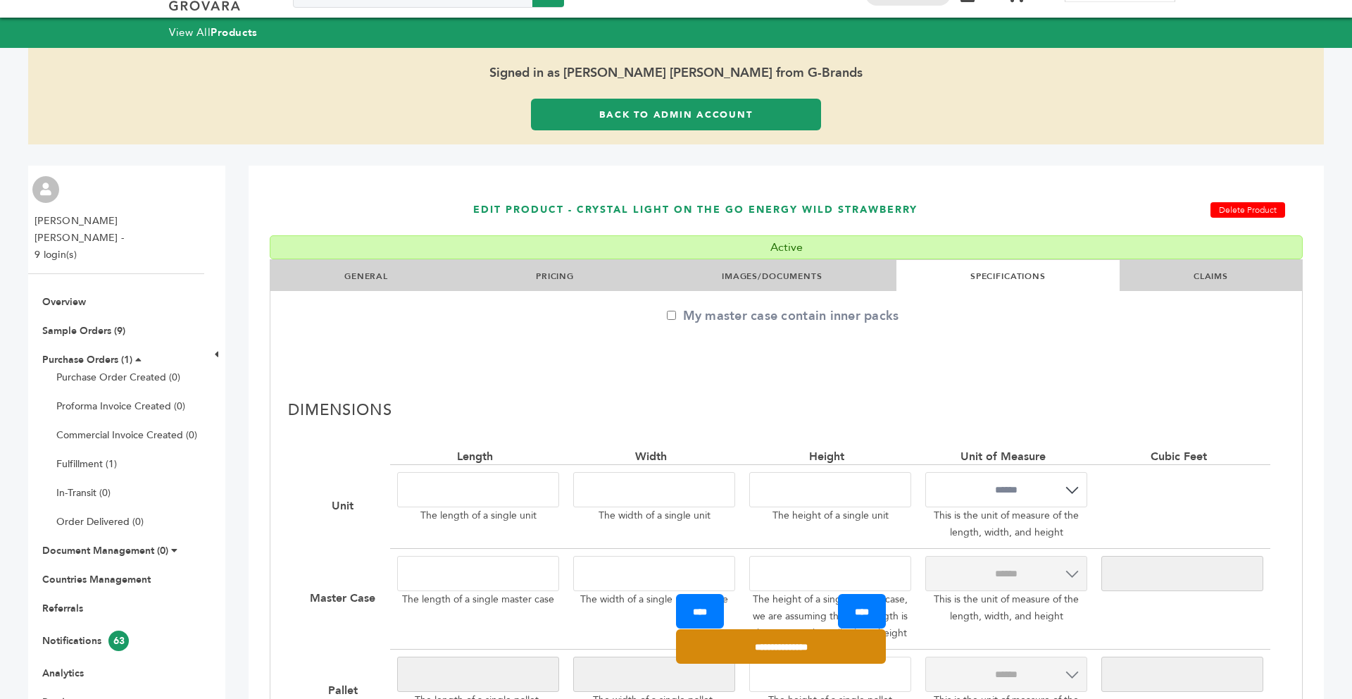
scroll to position [28, 0]
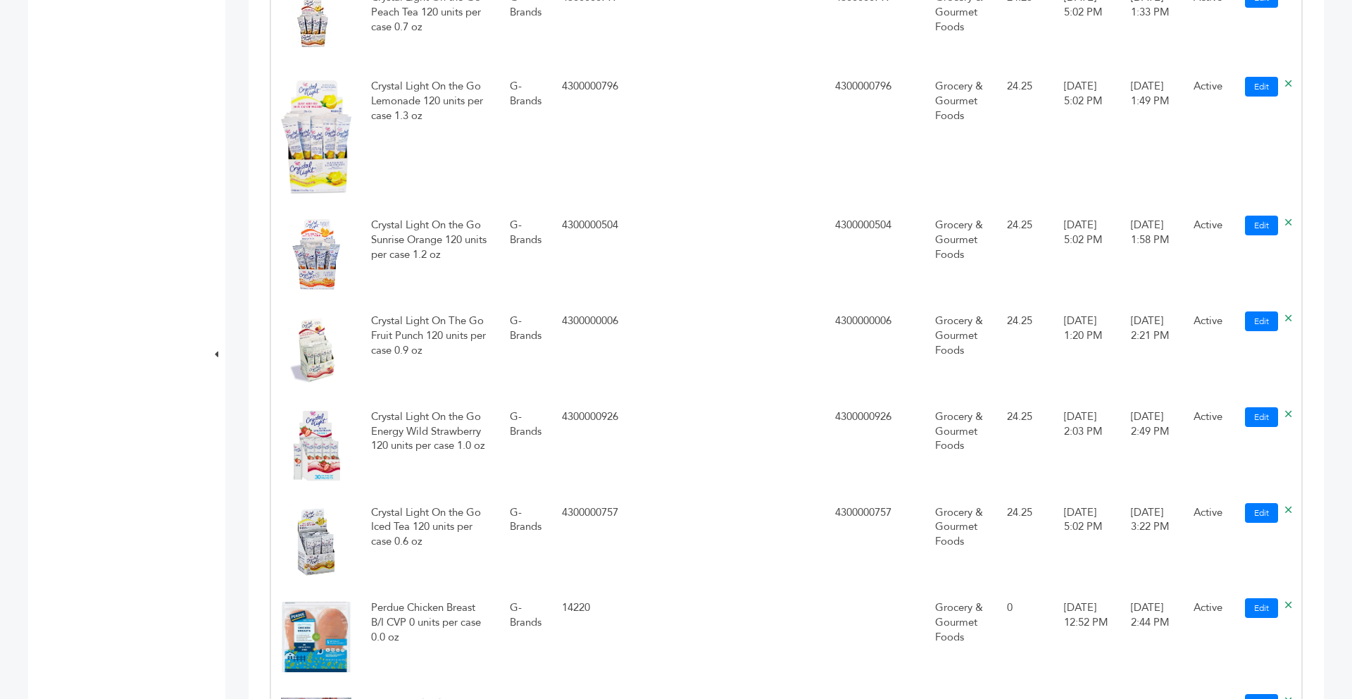
scroll to position [1380, 0]
click at [1257, 408] on link "Edit" at bounding box center [1261, 418] width 33 height 20
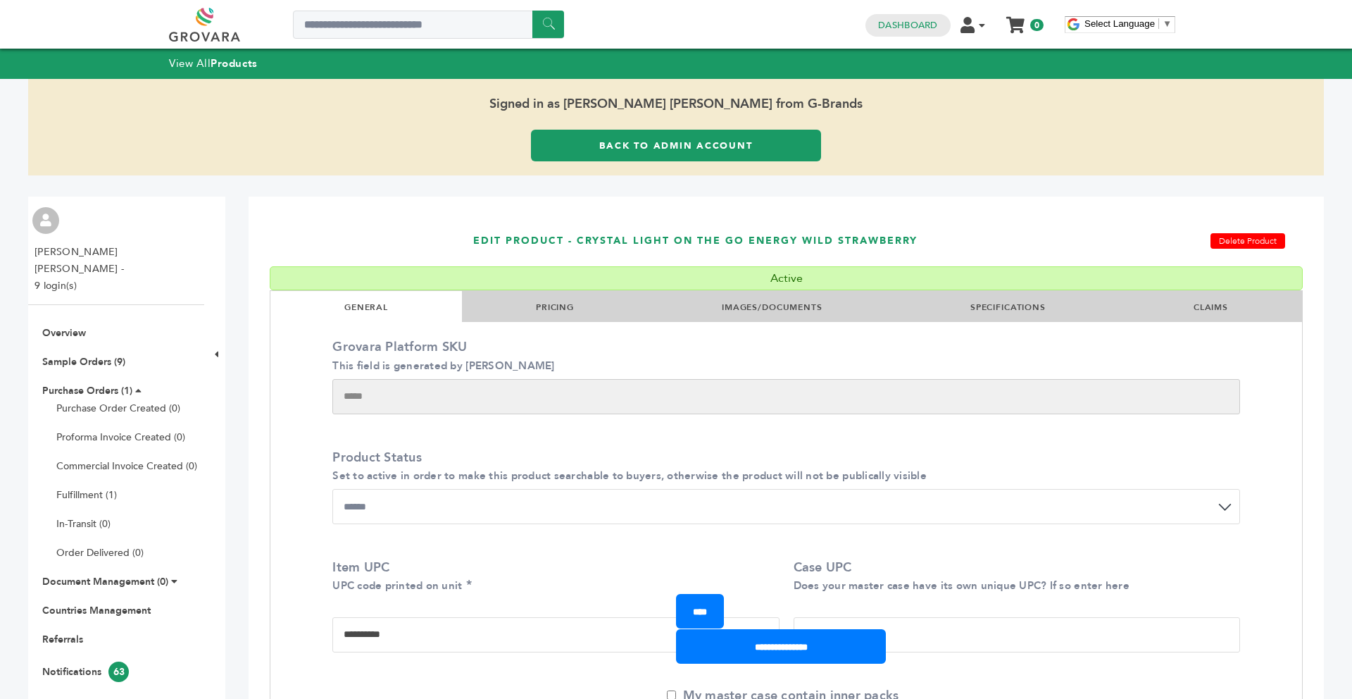
click at [855, 348] on label "Grovara Platform SKU This field is generated by Grovara" at bounding box center [782, 355] width 901 height 35
click at [855, 379] on input "*****" at bounding box center [786, 396] width 908 height 35
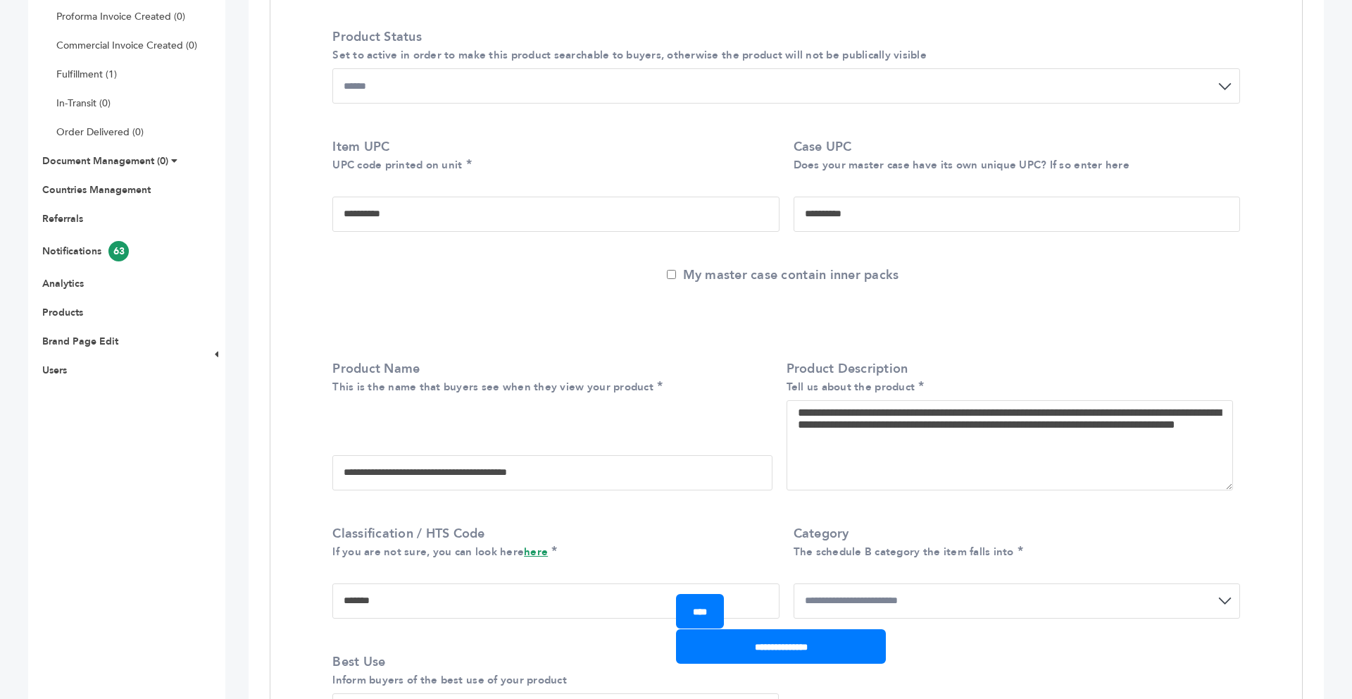
scroll to position [423, 0]
click at [680, 319] on div "My master case contain inner packs" at bounding box center [786, 293] width 908 height 59
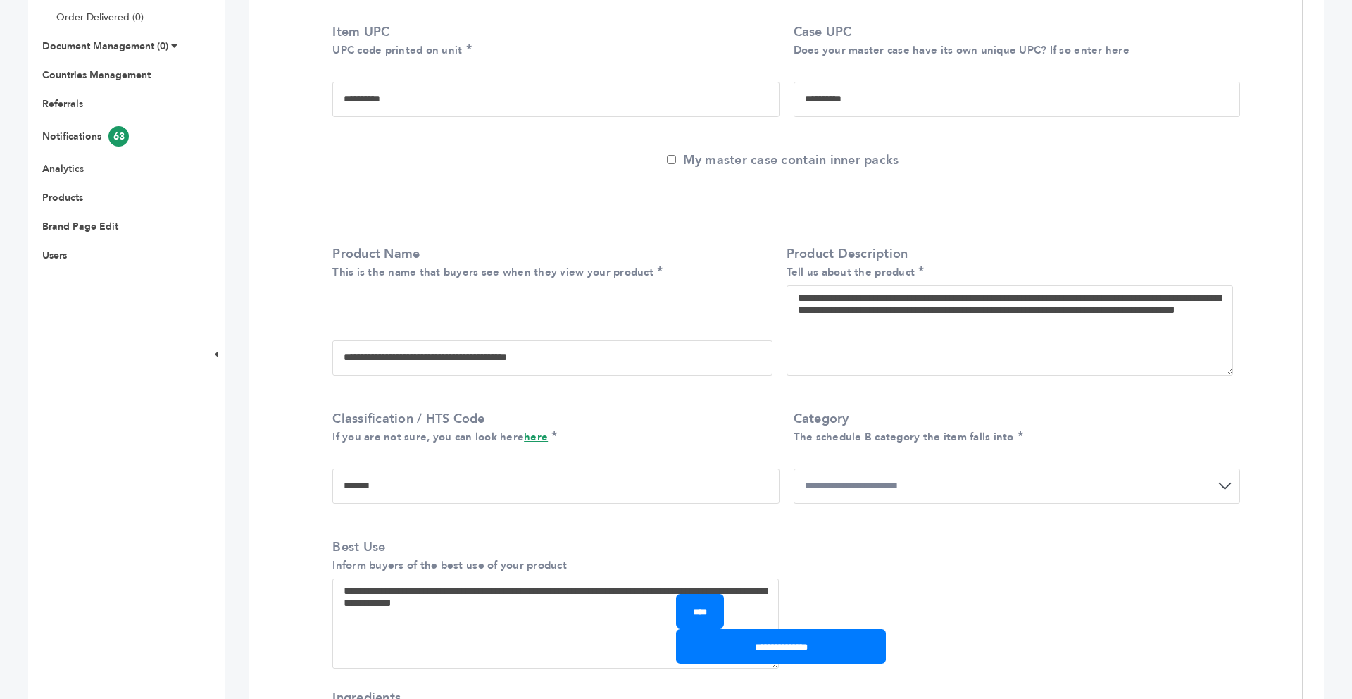
scroll to position [563, 0]
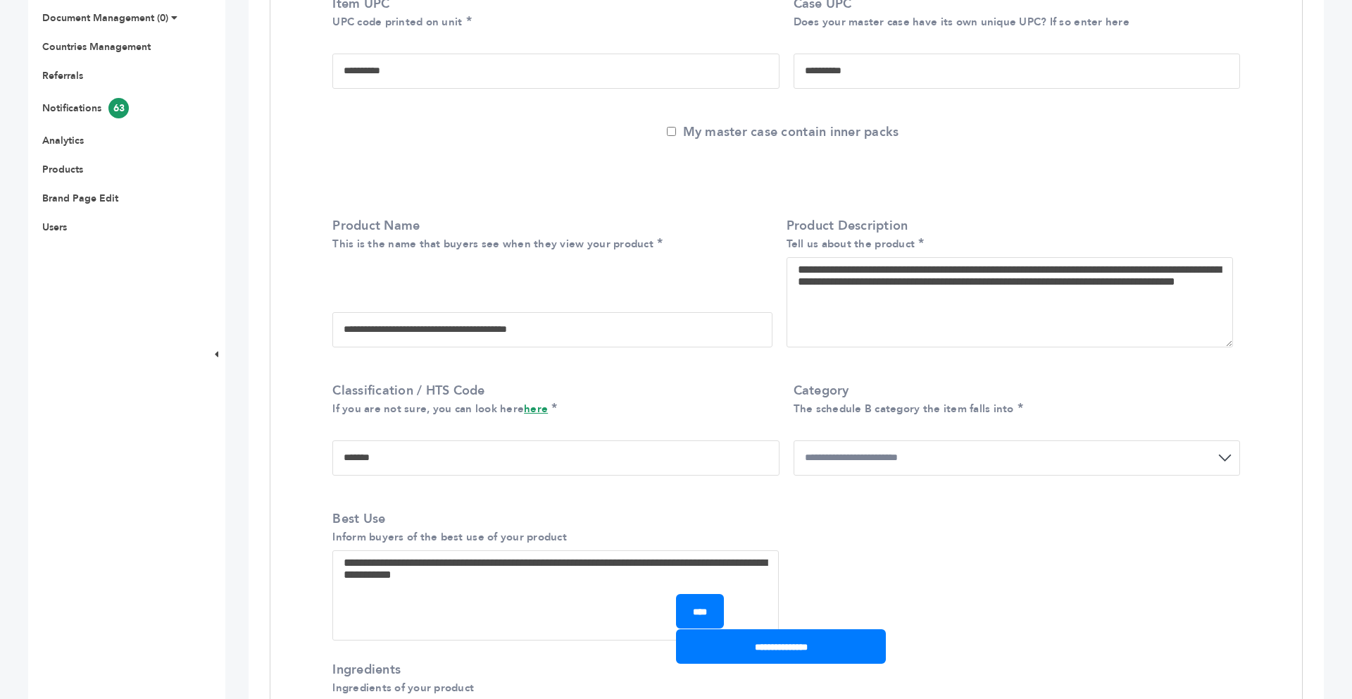
drag, startPoint x: 802, startPoint y: 269, endPoint x: 918, endPoint y: 306, distance: 121.8
click at [918, 306] on textarea "**********" at bounding box center [1010, 302] width 446 height 90
click at [775, 653] on input "**********" at bounding box center [781, 646] width 210 height 35
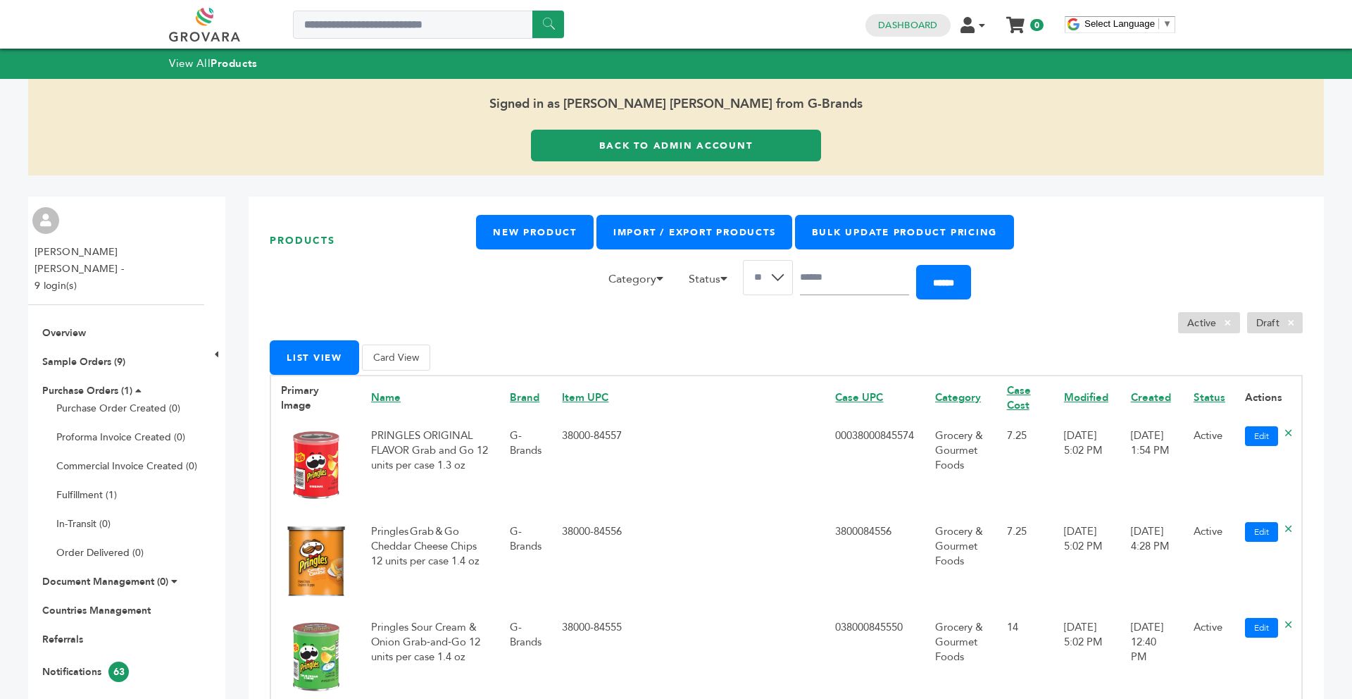
click at [570, 151] on link "Back to Admin Account" at bounding box center [676, 146] width 290 height 32
